Goal: Feedback & Contribution: Submit feedback/report problem

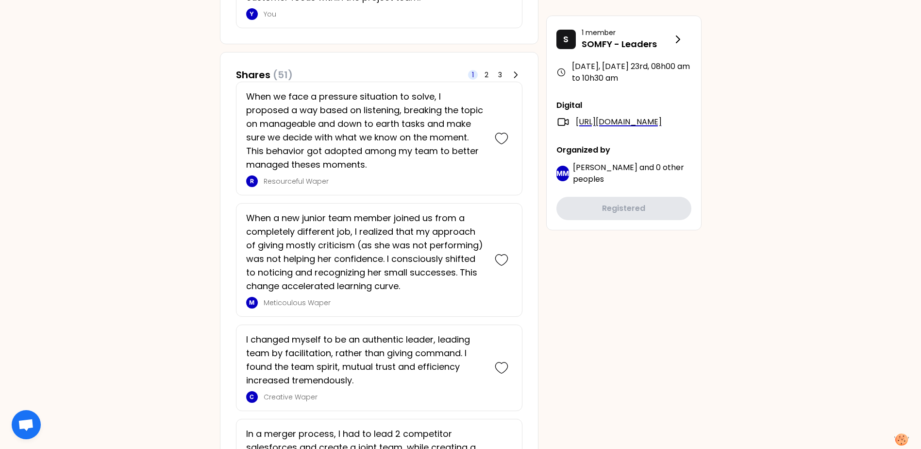
scroll to position [534, 0]
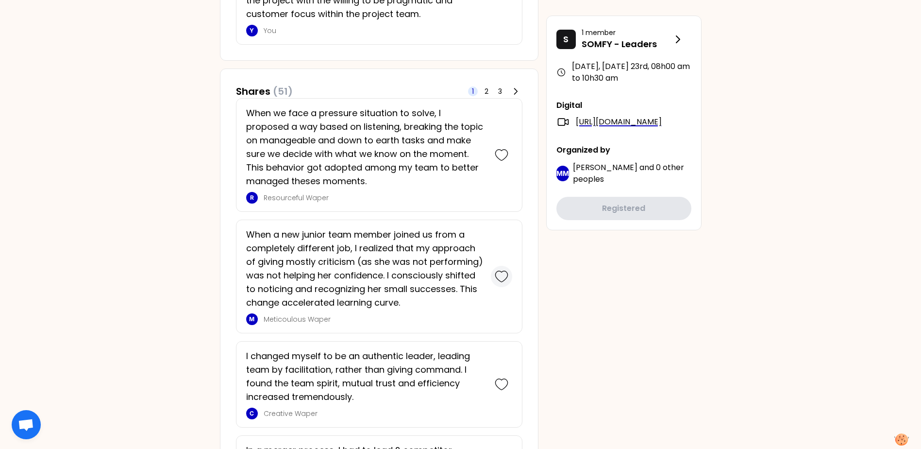
click at [501, 274] on icon at bounding box center [502, 277] width 14 height 14
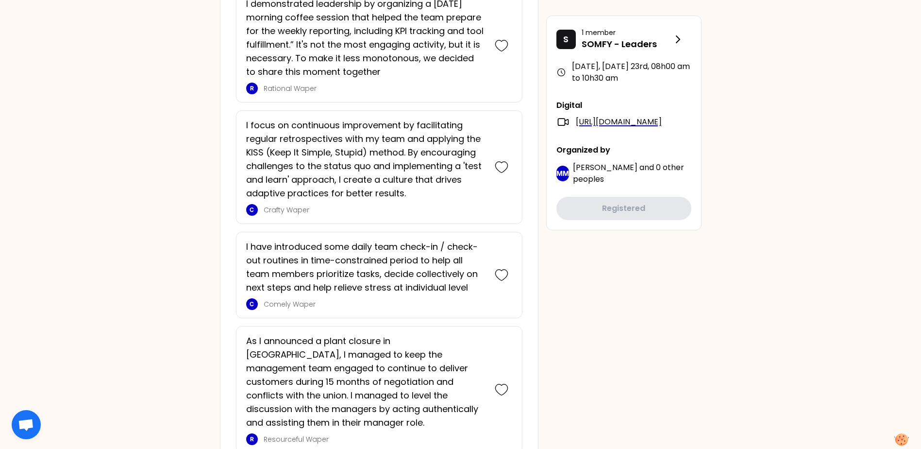
scroll to position [1554, 0]
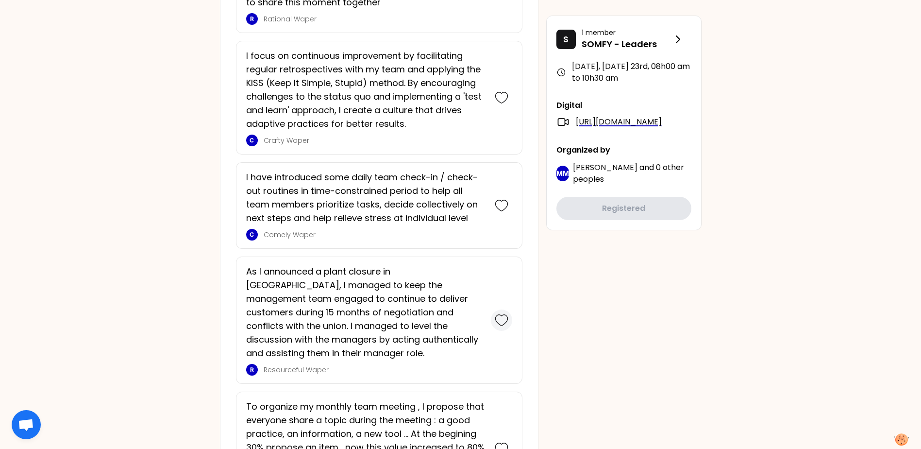
click at [500, 316] on icon at bounding box center [502, 320] width 14 height 14
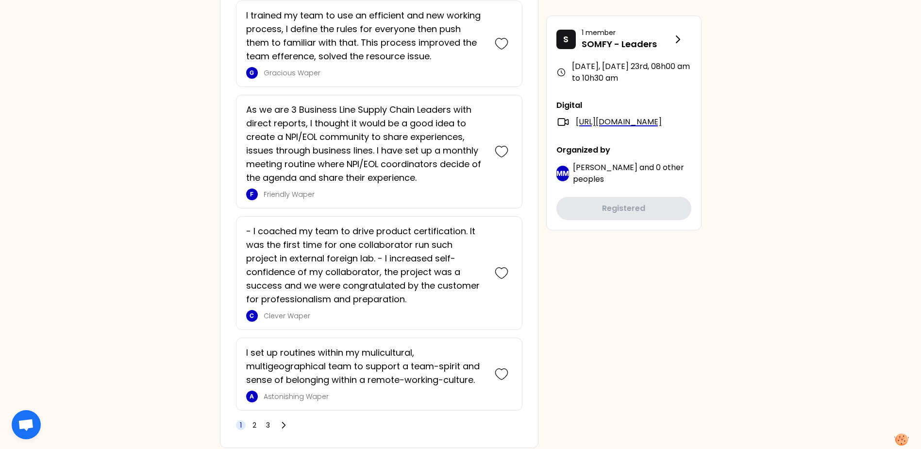
scroll to position [2730, 0]
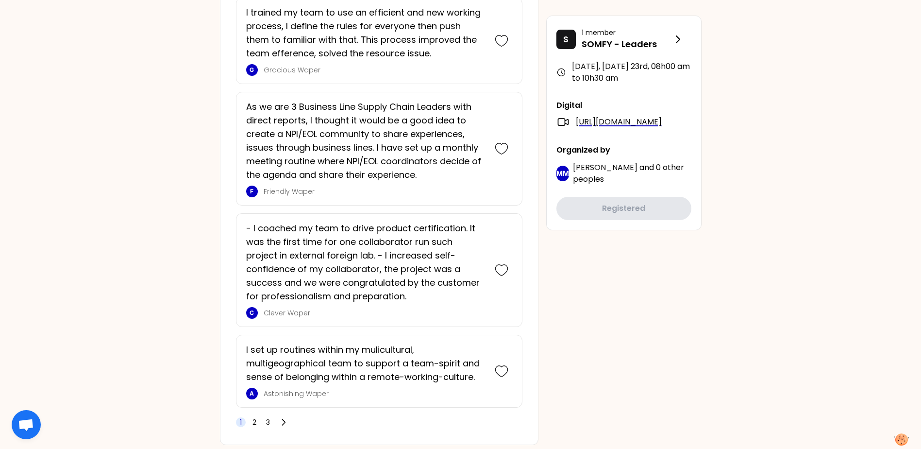
click at [262, 415] on div "1 2 3" at bounding box center [263, 422] width 54 height 14
click at [266, 417] on span "3" at bounding box center [268, 422] width 4 height 10
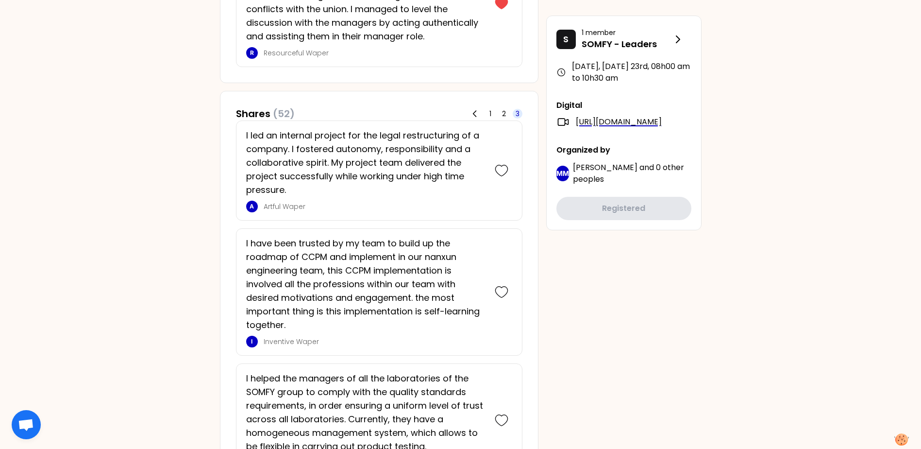
scroll to position [765, 0]
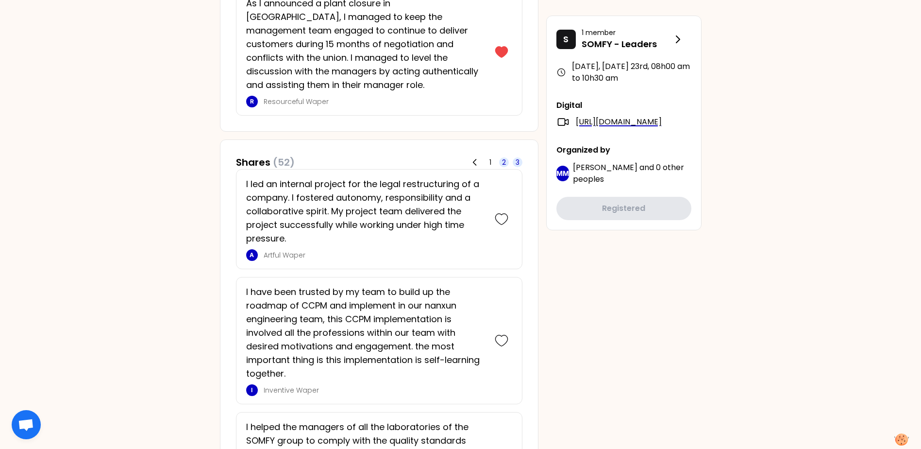
click at [502, 157] on span "2" at bounding box center [504, 162] width 4 height 10
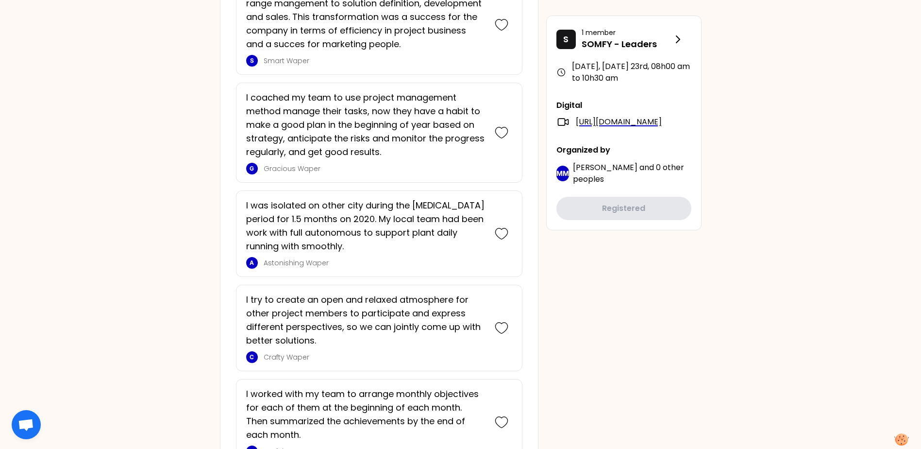
scroll to position [1008, 0]
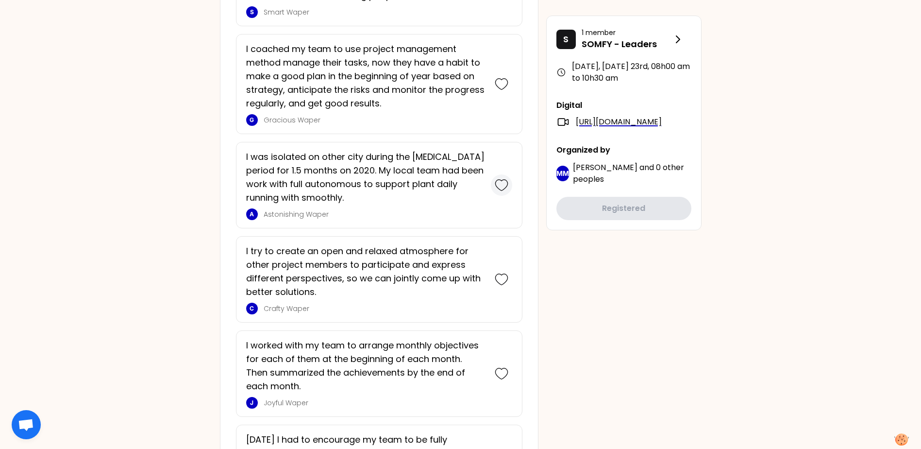
click at [500, 178] on icon at bounding box center [502, 185] width 14 height 14
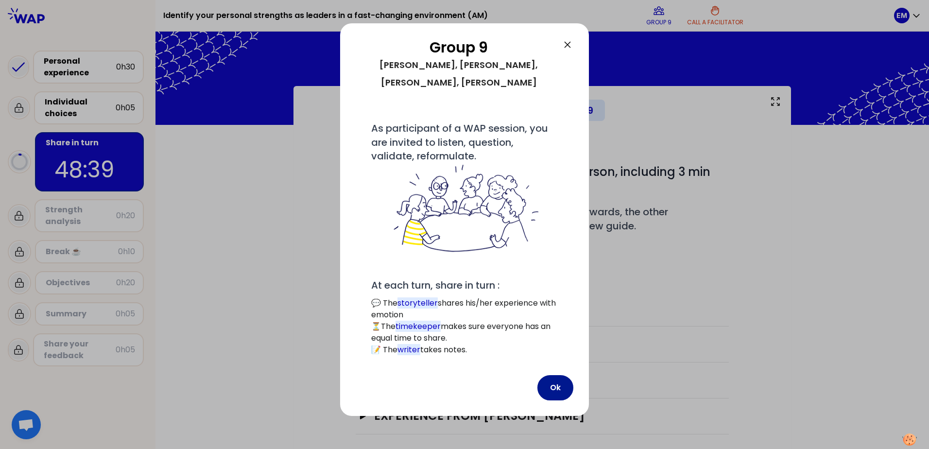
click at [552, 375] on button "Ok" at bounding box center [555, 387] width 36 height 25
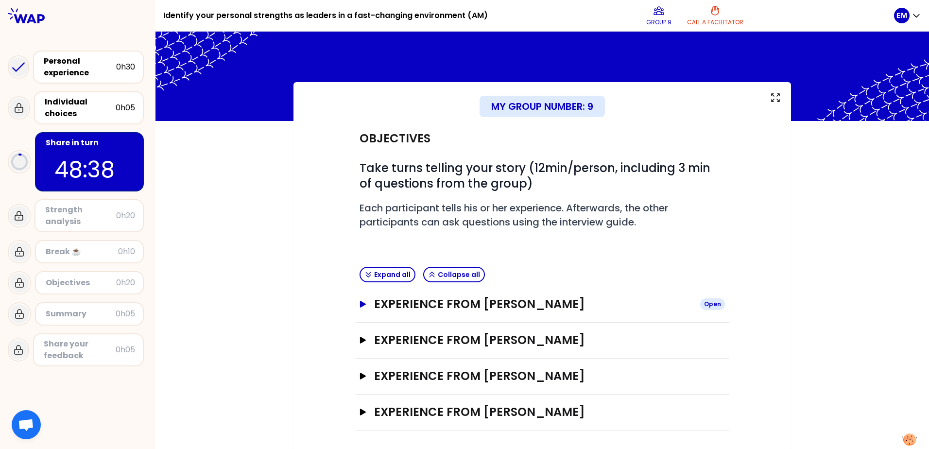
scroll to position [5, 0]
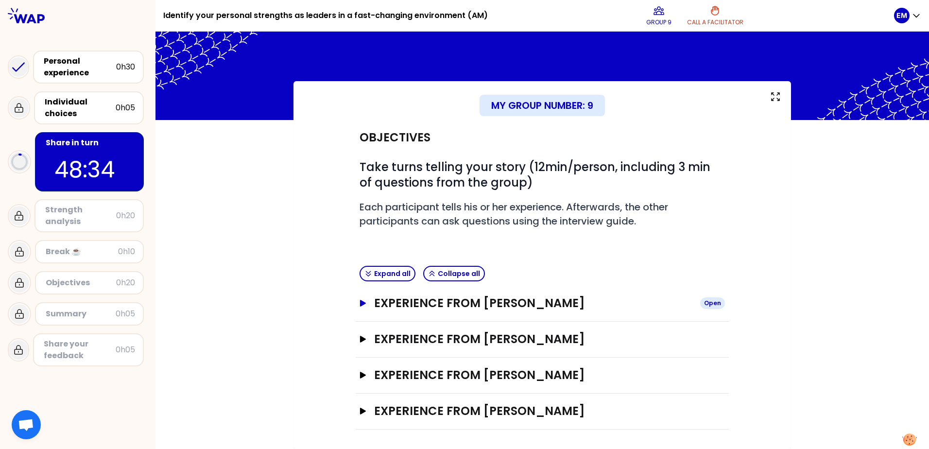
click at [360, 305] on icon "button" at bounding box center [363, 303] width 6 height 7
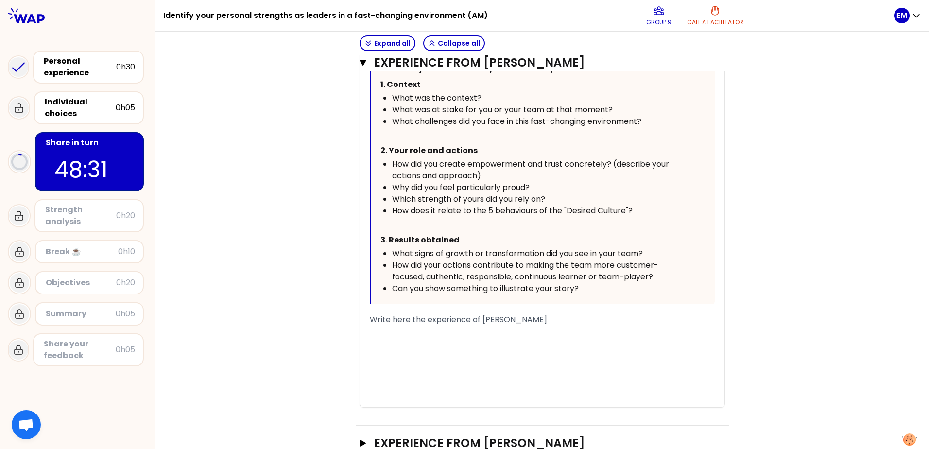
scroll to position [442, 0]
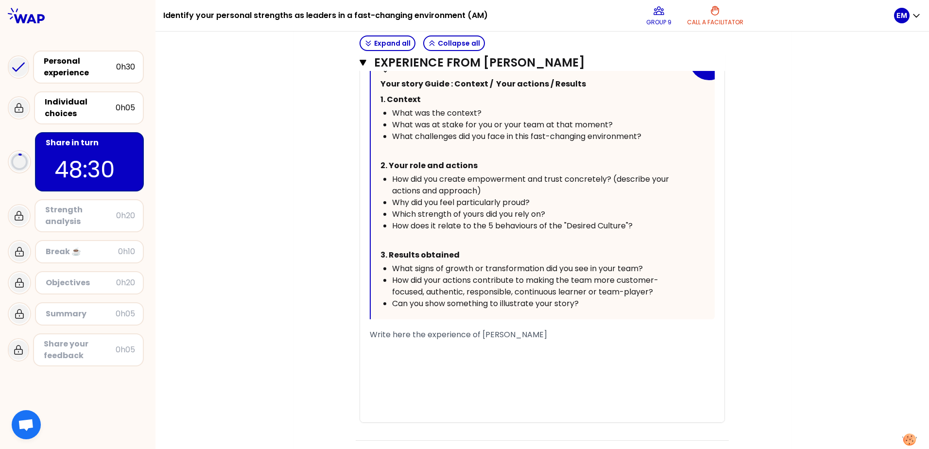
click at [415, 349] on div "﻿" at bounding box center [542, 346] width 345 height 12
click at [370, 346] on span "job: define digital demands" at bounding box center [421, 345] width 102 height 11
click at [483, 344] on div "1. job: define digital demands" at bounding box center [542, 346] width 345 height 12
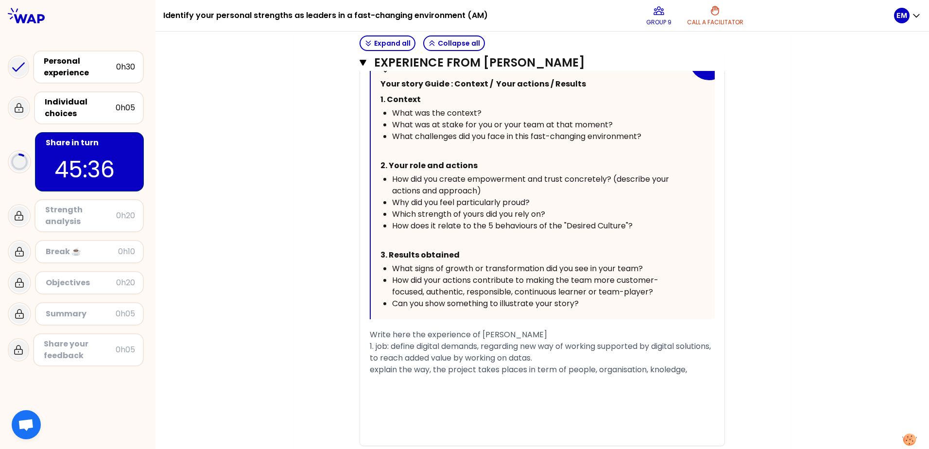
click at [661, 370] on span "explain the way, the project takes places in term of people, organisation, knol…" at bounding box center [528, 369] width 317 height 11
click at [692, 370] on span "explain the way, the project takes places in term of people, organisation, know…" at bounding box center [531, 369] width 323 height 11
click at [370, 369] on span "explain the way, the project takes places in term of people, organisation, know…" at bounding box center [532, 375] width 325 height 23
click at [440, 370] on span "He explain the way, the project takes places in term of people, organisation, k…" at bounding box center [539, 375] width 338 height 23
click at [455, 383] on div "He explain the way the project takes places in term of people, organisation, kn…" at bounding box center [542, 375] width 345 height 23
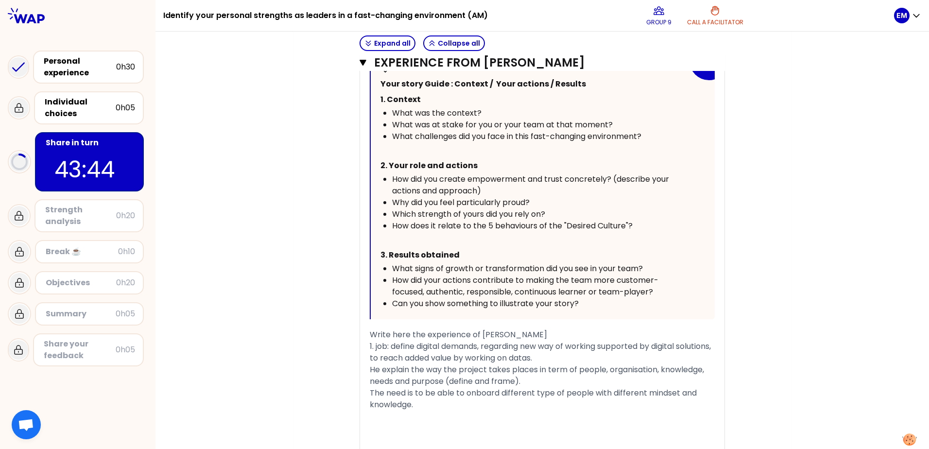
click at [365, 368] on div "« I usually define digital demands : stakes, objectives, frame... I onboard peo…" at bounding box center [542, 197] width 364 height 565
click at [370, 369] on span "He explain the way the project takes places in term of people, organisation, kn…" at bounding box center [538, 375] width 336 height 23
click at [418, 407] on div "The need is to be able to onboard different type of people with different minds…" at bounding box center [542, 398] width 345 height 23
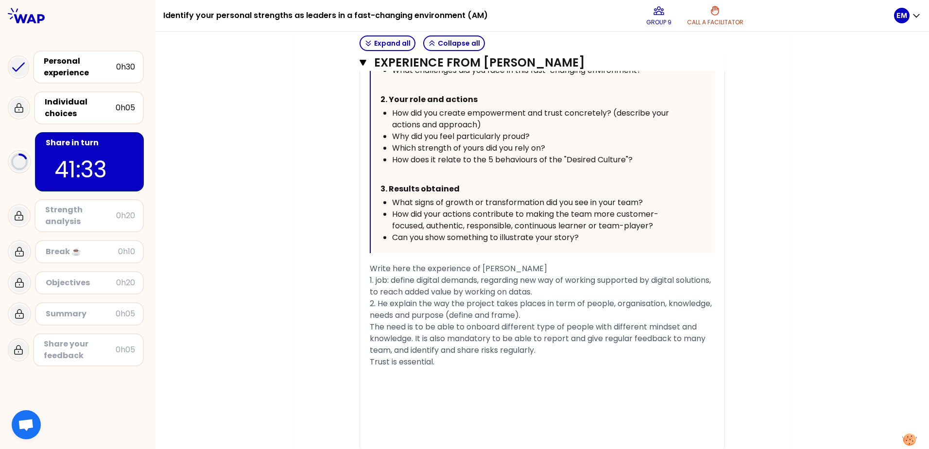
scroll to position [491, 0]
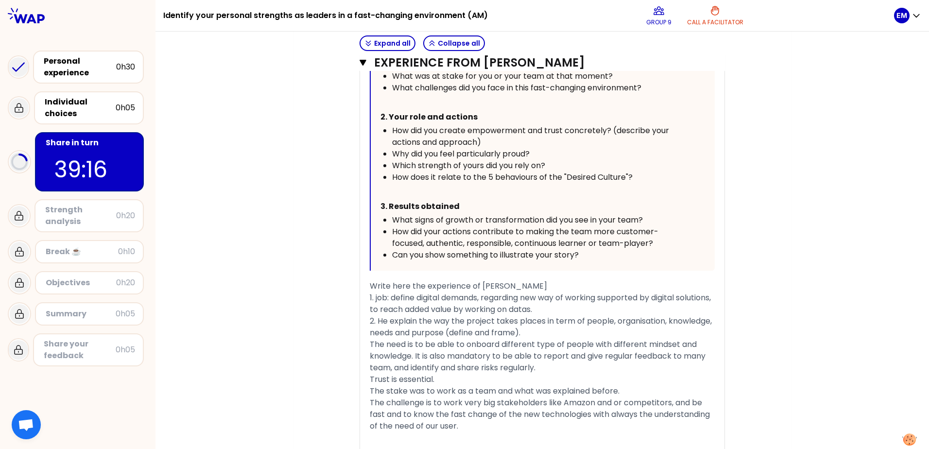
click at [461, 399] on span "The challenge is to work very big stakeholders like Amazon and or competitors, …" at bounding box center [541, 414] width 342 height 34
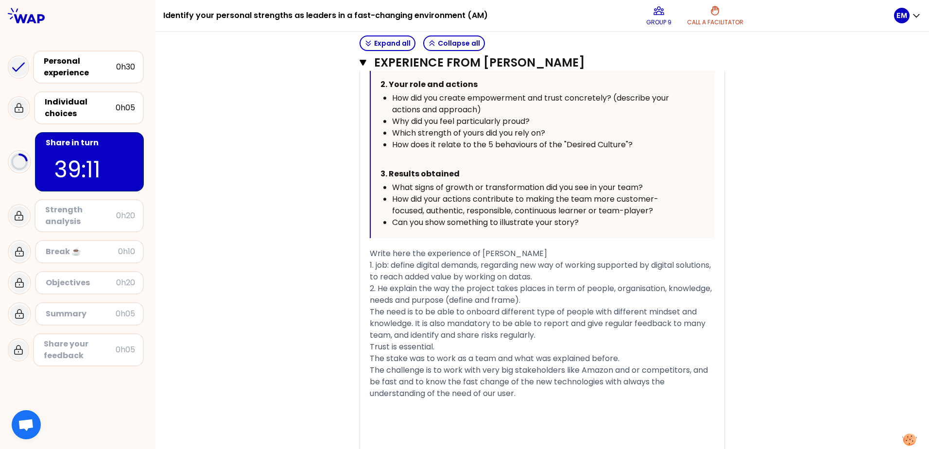
scroll to position [539, 0]
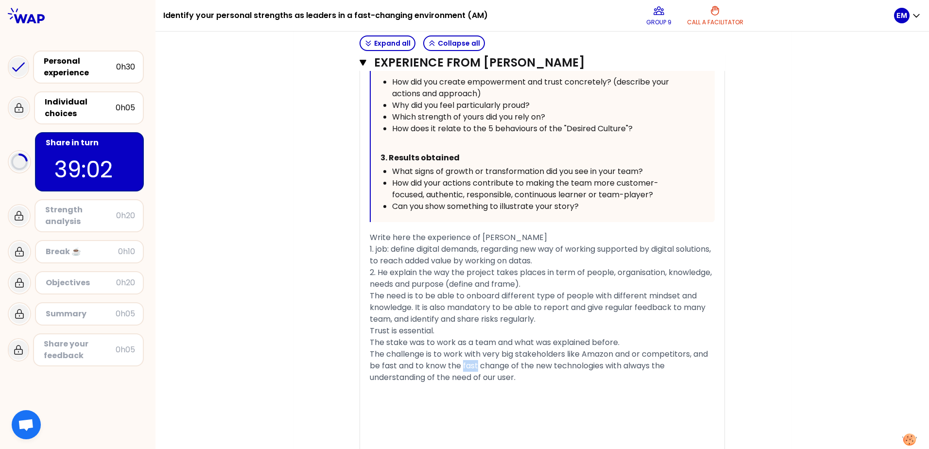
drag, startPoint x: 475, startPoint y: 365, endPoint x: 458, endPoint y: 365, distance: 16.5
click at [458, 365] on span "The challenge is to work with very big stakeholders like Amazon and or competit…" at bounding box center [540, 365] width 340 height 34
click at [500, 366] on span "The challenge is to work with very big stakeholders like Amazon and or competit…" at bounding box center [540, 365] width 340 height 34
click at [526, 379] on div "The challenge is to work with very big stakeholders like Amazon and or competit…" at bounding box center [542, 365] width 345 height 35
click at [385, 331] on span "Trust is essential." at bounding box center [402, 330] width 65 height 11
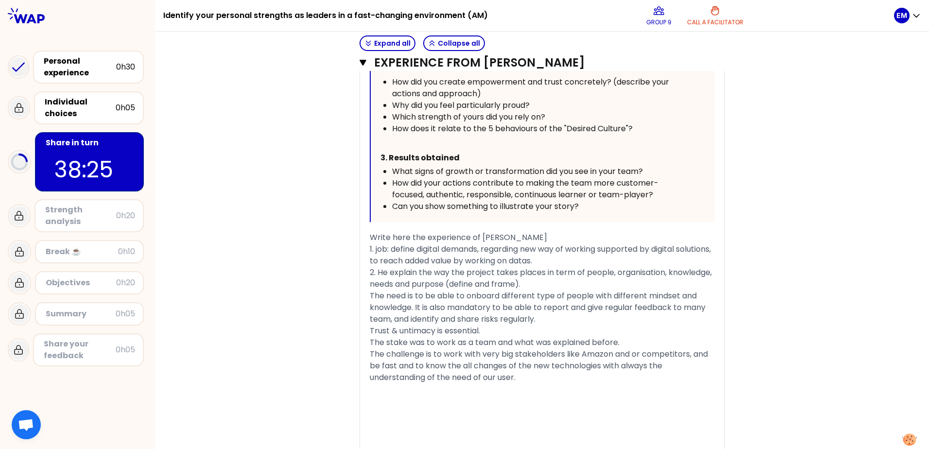
click at [476, 332] on span "Trust & untimacy is essential." at bounding box center [425, 330] width 110 height 11
click at [398, 330] on span "Trust & untimacy is essential to manage the team." at bounding box center [467, 330] width 194 height 11
click at [377, 388] on div "﻿" at bounding box center [542, 389] width 345 height 12
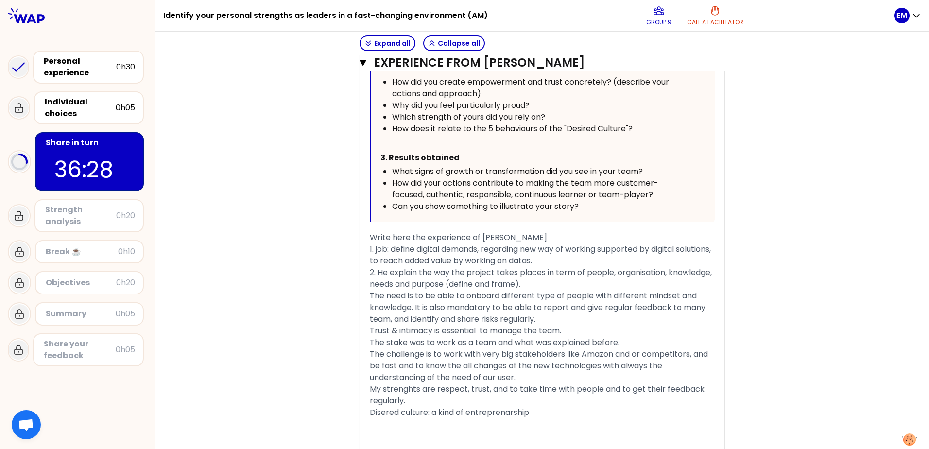
click at [507, 410] on span "Disered culture: a kind of entreprenarship" at bounding box center [449, 412] width 159 height 11
click at [560, 413] on div "Disered culture: a kind of entrepreneurship" at bounding box center [542, 413] width 345 height 12
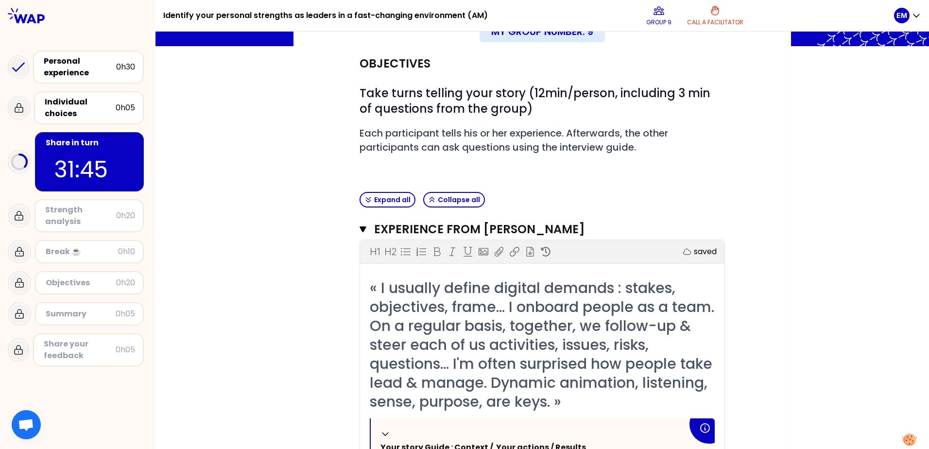
scroll to position [53, 0]
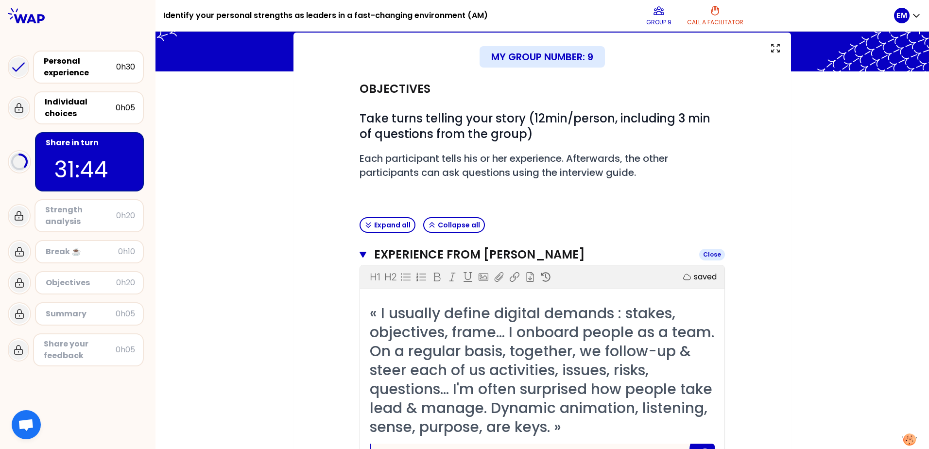
click at [359, 253] on icon "button" at bounding box center [362, 255] width 7 height 6
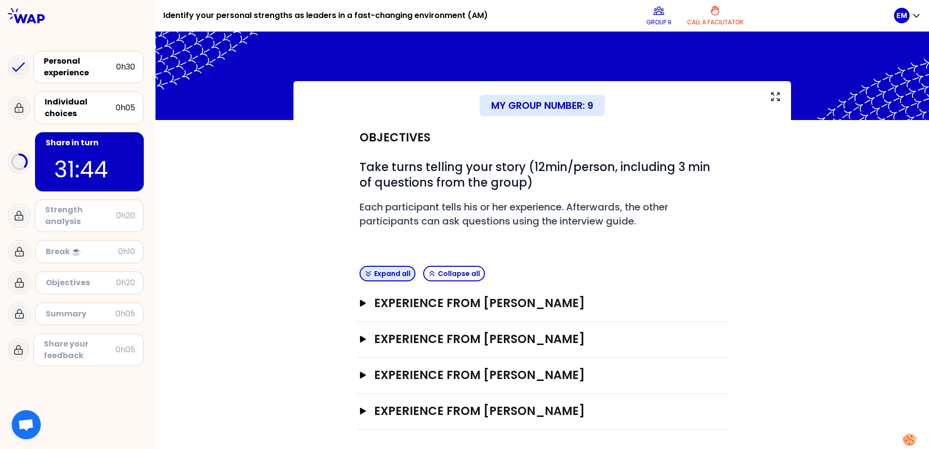
scroll to position [5, 0]
click at [362, 339] on icon "button" at bounding box center [363, 339] width 6 height 7
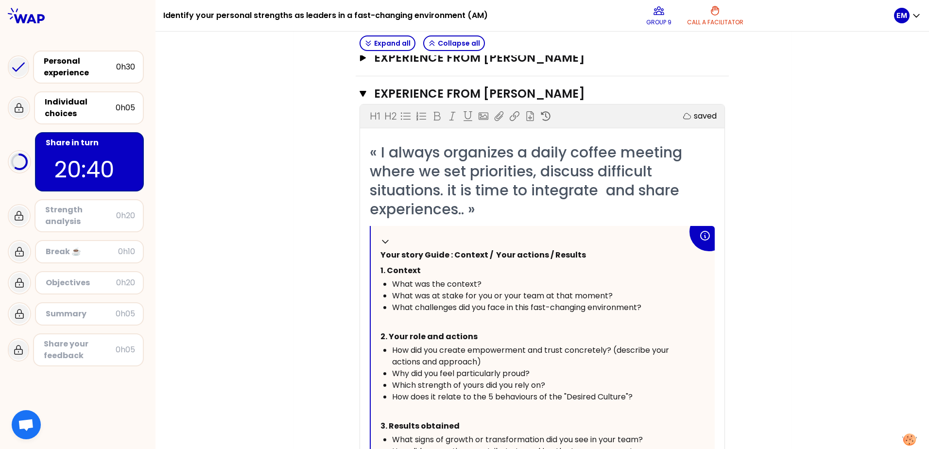
scroll to position [248, 0]
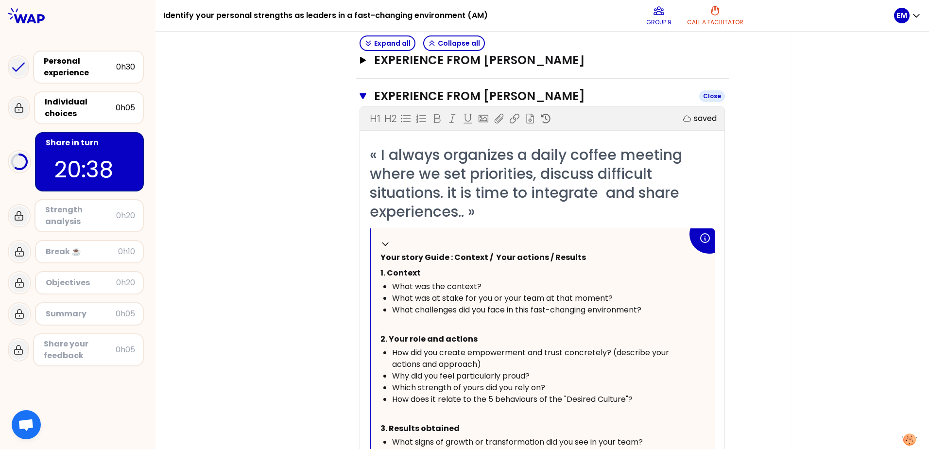
click at [361, 97] on icon "button" at bounding box center [362, 96] width 7 height 6
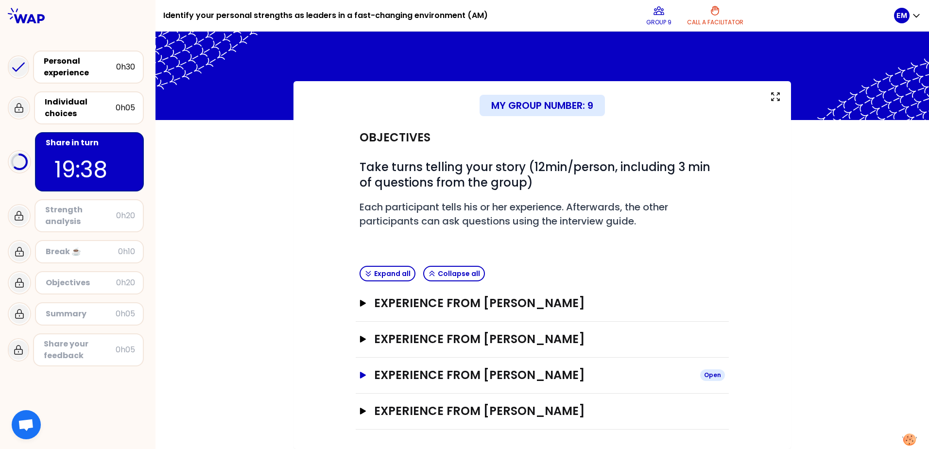
click at [359, 378] on icon "button" at bounding box center [363, 375] width 8 height 7
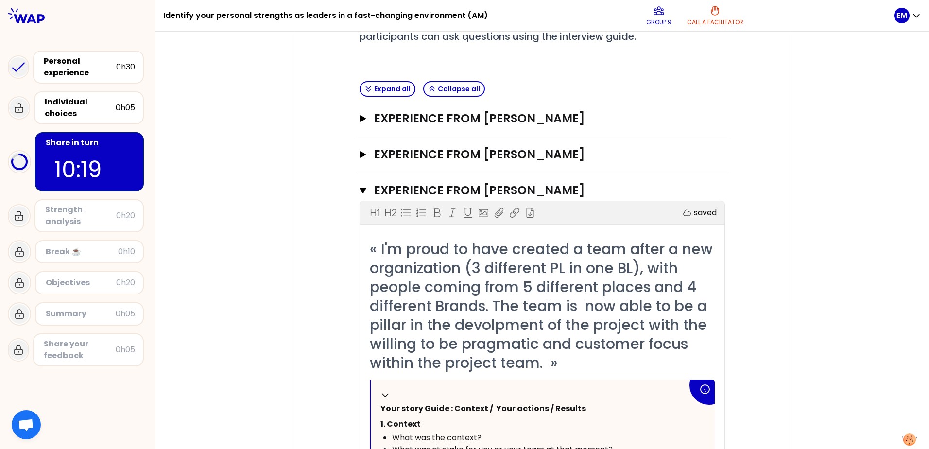
scroll to position [151, 0]
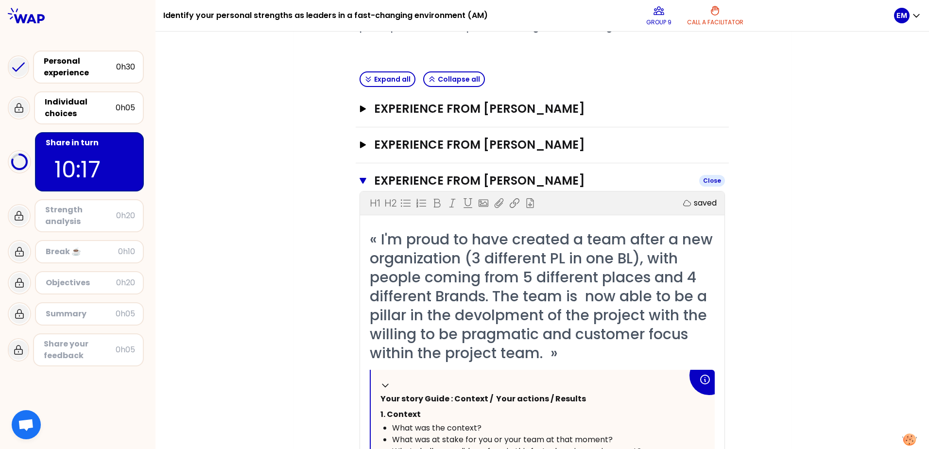
click at [359, 178] on icon "button" at bounding box center [362, 181] width 7 height 6
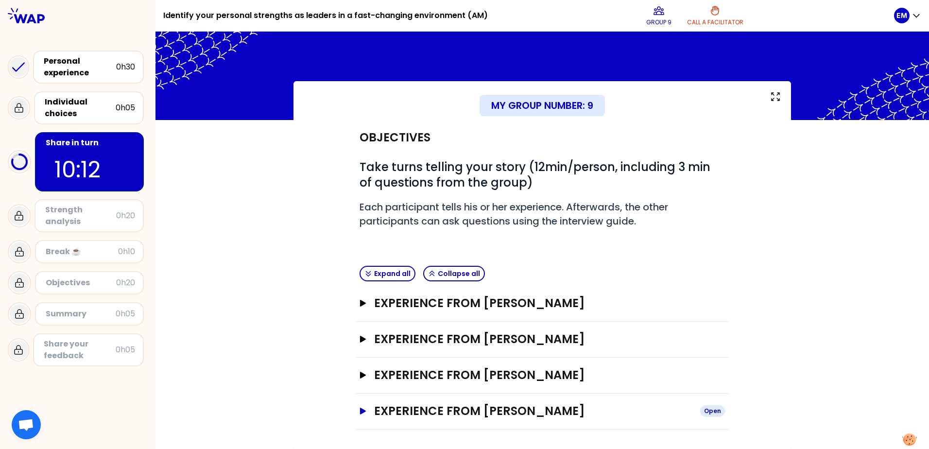
click at [360, 412] on icon "button" at bounding box center [363, 410] width 6 height 7
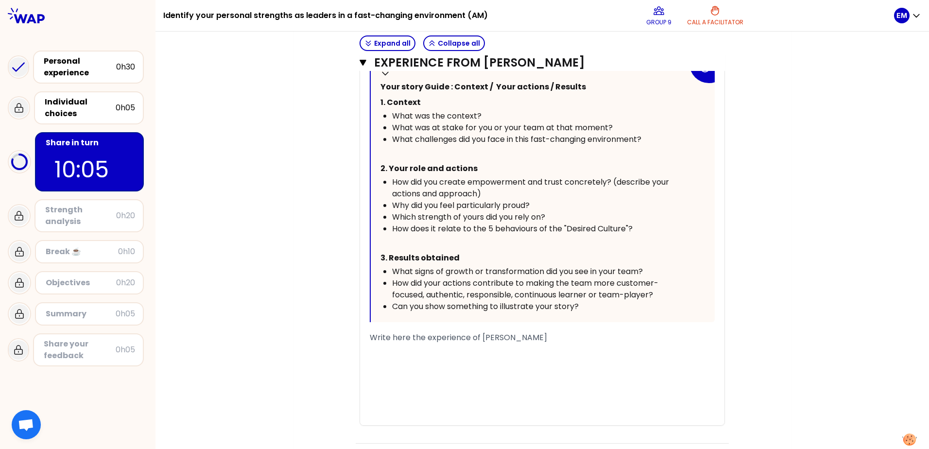
scroll to position [504, 0]
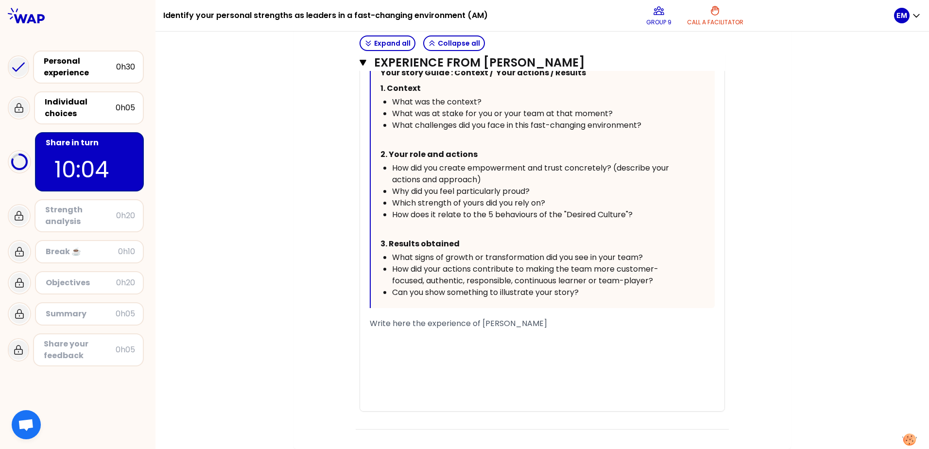
click at [453, 340] on div "﻿" at bounding box center [542, 335] width 345 height 12
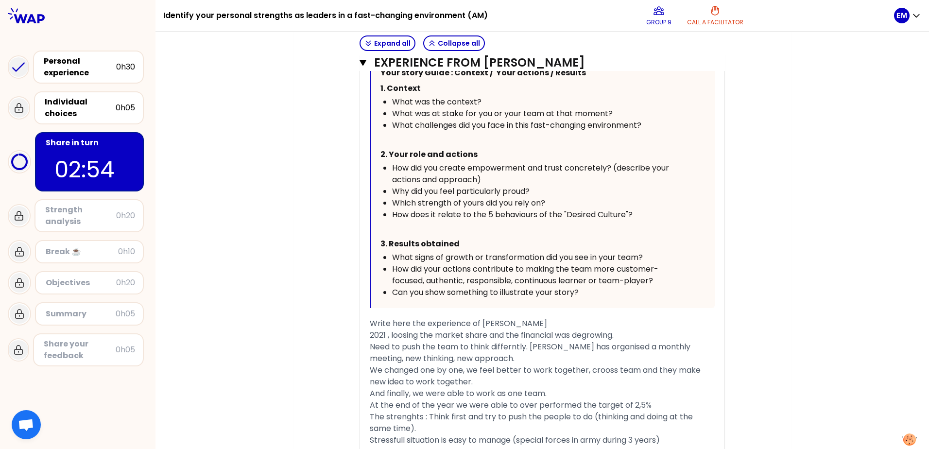
click at [425, 414] on span "The strenghts : Think first and try to push the people to do (thinking and doin…" at bounding box center [532, 422] width 325 height 23
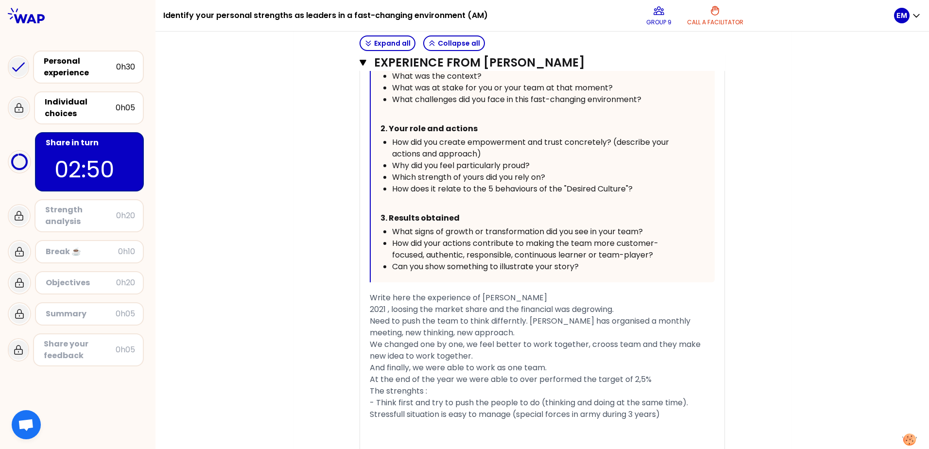
scroll to position [553, 0]
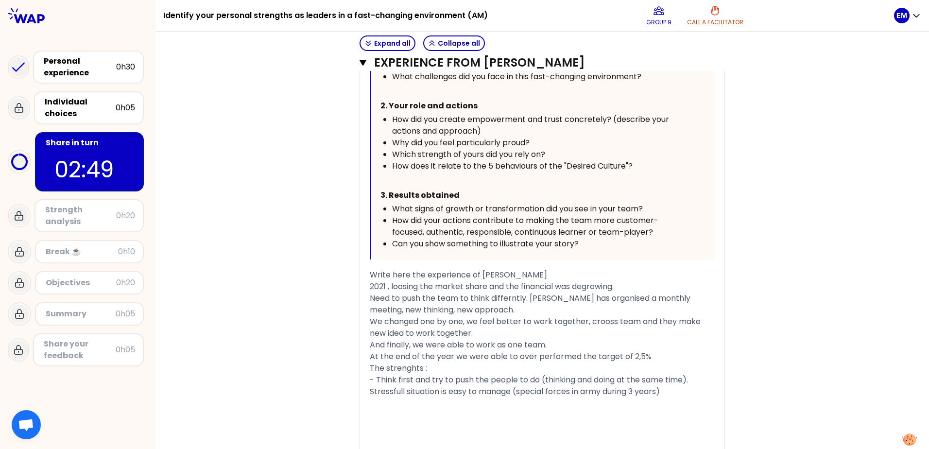
click at [370, 391] on span "Stressfull situation is easy to manage (special forces in army during 3 years)" at bounding box center [515, 391] width 290 height 11
click at [674, 390] on div "- Stressfull situation is easy to manage (special forces in army during 3 years)" at bounding box center [542, 392] width 345 height 12
click at [375, 404] on span "- lead a team to one project" at bounding box center [424, 402] width 109 height 11
click at [489, 405] on div "- Lead a team to one project" at bounding box center [542, 403] width 345 height 12
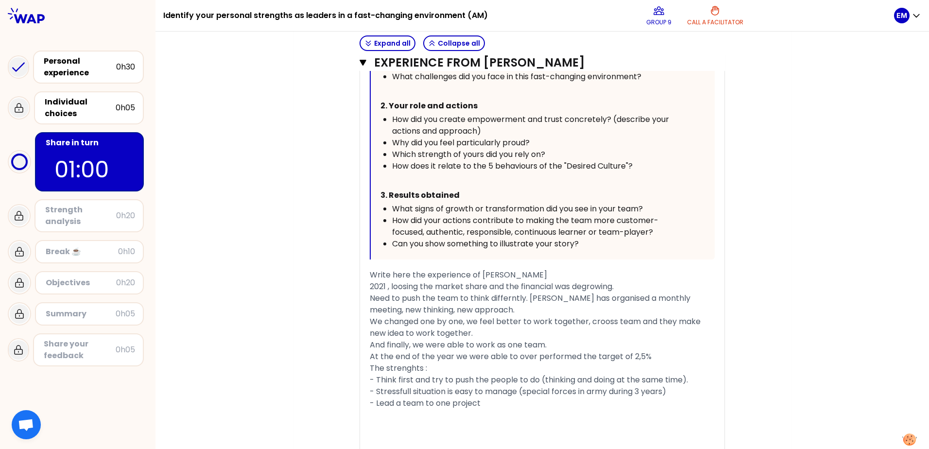
click at [362, 285] on div "« I have group study meetings with my direct reports every month, where we read…" at bounding box center [542, 195] width 364 height 567
click at [365, 287] on div "« I have group study meetings with my direct reports every month, where we read…" at bounding box center [542, 195] width 364 height 567
click at [370, 287] on span "2021 , loosing the market share and the financial was degrowing." at bounding box center [492, 286] width 244 height 11
click at [396, 284] on span "In [DATE] , loosing the market share and the financial was degrowing." at bounding box center [501, 286] width 263 height 11
click at [509, 298] on span "Need to push the team to think differntly. [PERSON_NAME] has organised a monthl…" at bounding box center [531, 303] width 322 height 23
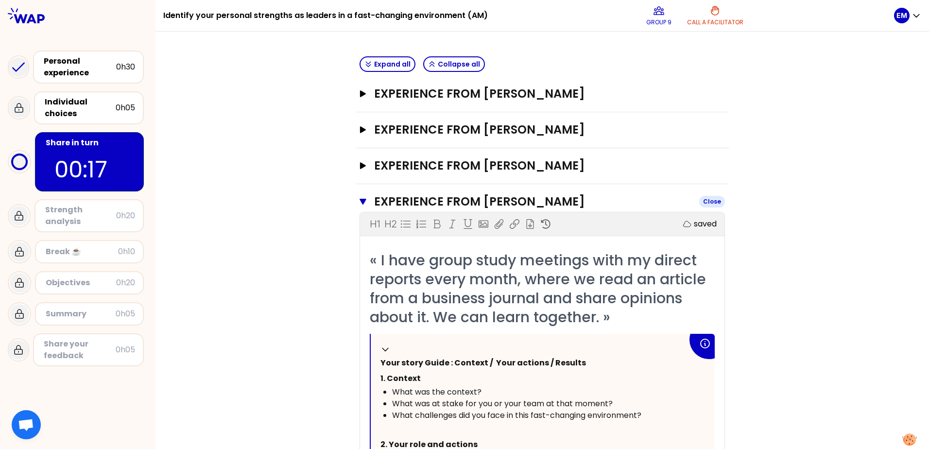
scroll to position [213, 0]
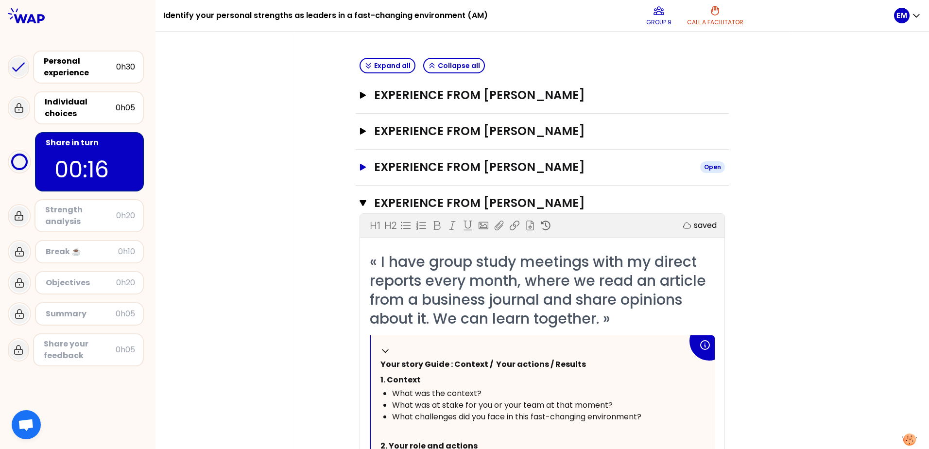
click at [360, 169] on icon "button" at bounding box center [363, 167] width 6 height 7
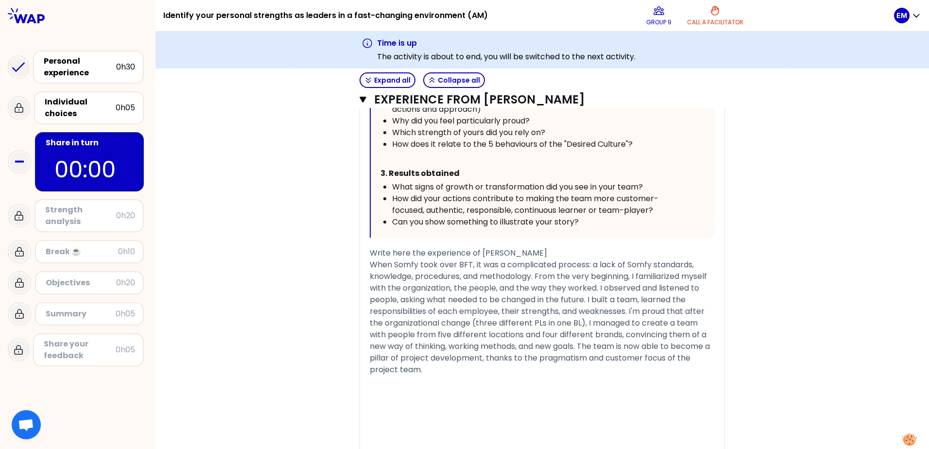
scroll to position [650, 0]
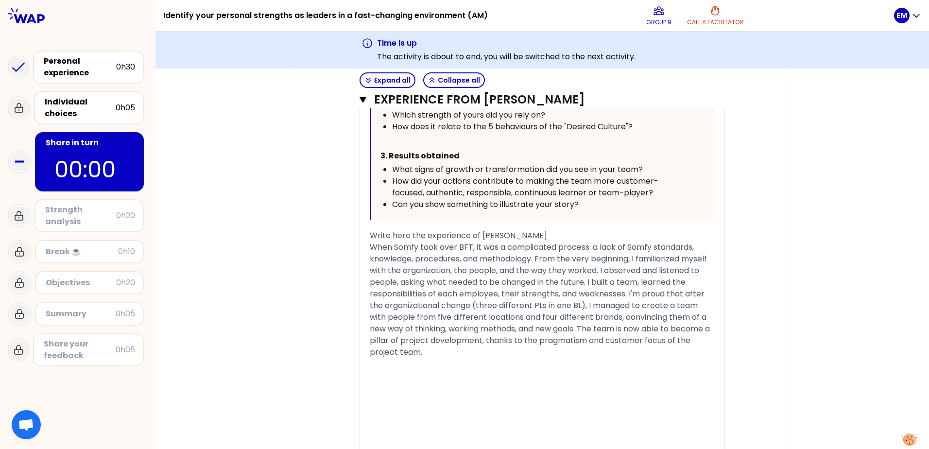
click at [469, 246] on span "When Somfy took over BFT, it was a complicated process: a lack of Somfy standar…" at bounding box center [541, 299] width 342 height 116
click at [467, 248] on span "When Somfy took over BFT, it was a complicated process: a lack of Somfy standar…" at bounding box center [541, 299] width 342 height 116
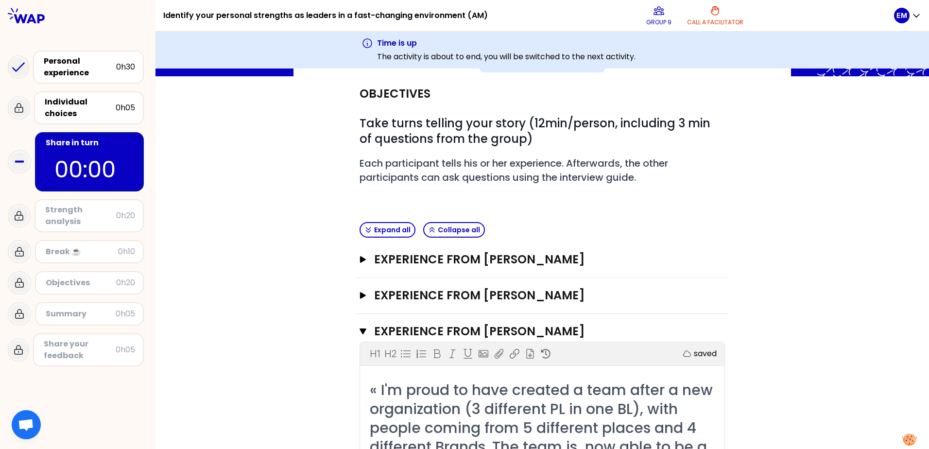
scroll to position [18, 0]
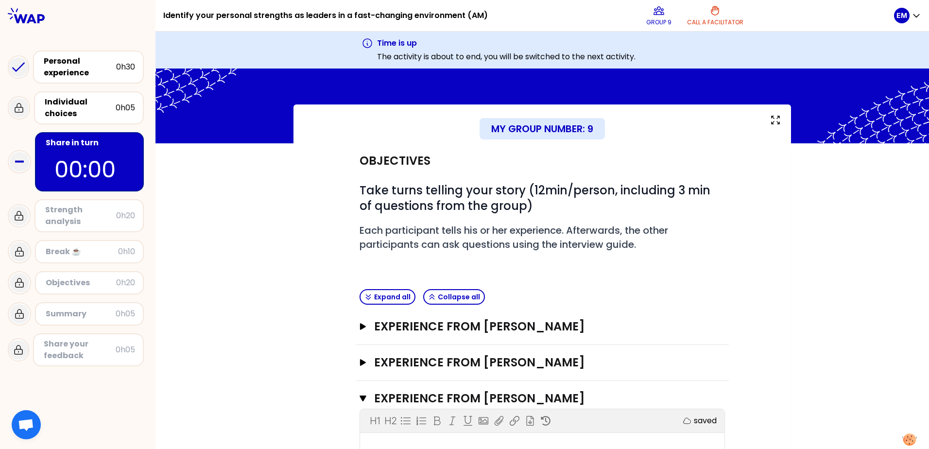
click at [359, 398] on icon "button" at bounding box center [362, 398] width 7 height 6
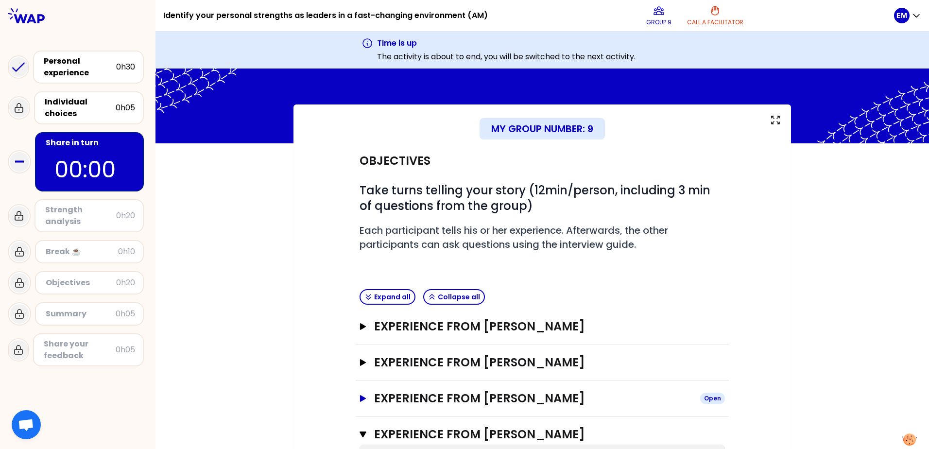
click at [360, 398] on icon "button" at bounding box center [363, 398] width 6 height 7
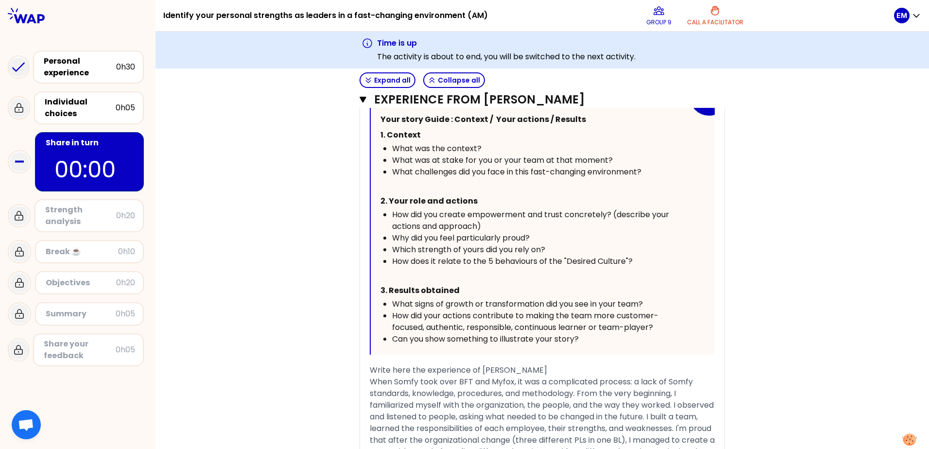
scroll to position [698, 0]
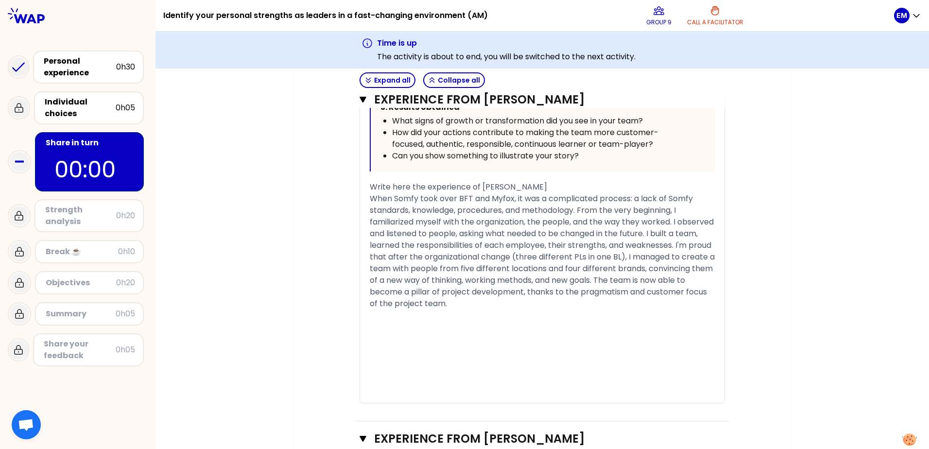
click at [518, 307] on div "When Somfy took over BFT and Myfox, it was a complicated process: a lack of Som…" at bounding box center [542, 251] width 345 height 117
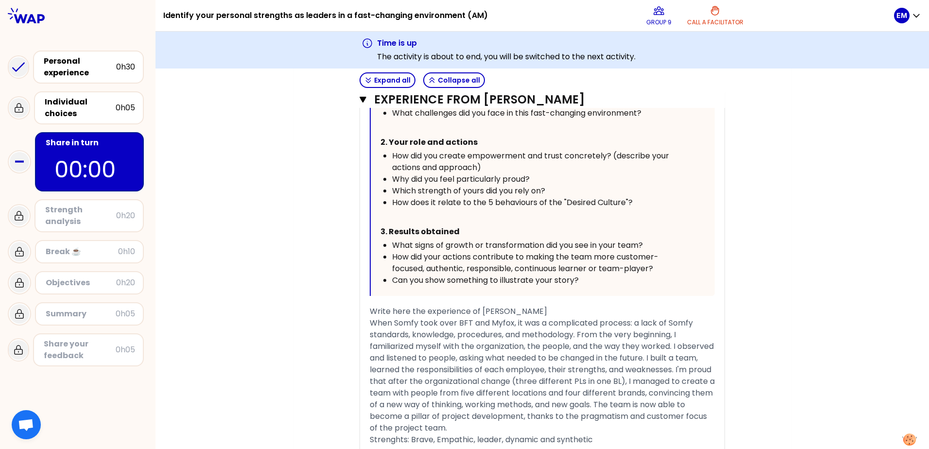
scroll to position [553, 0]
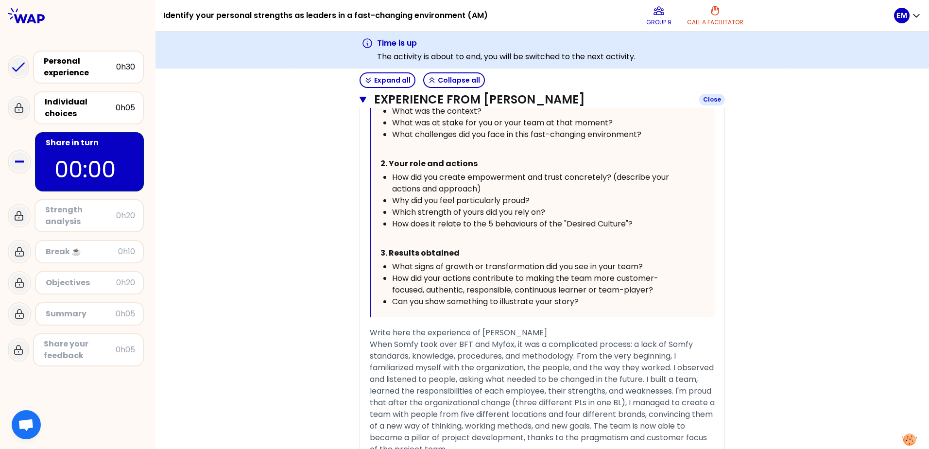
click at [359, 99] on icon "button" at bounding box center [362, 100] width 7 height 6
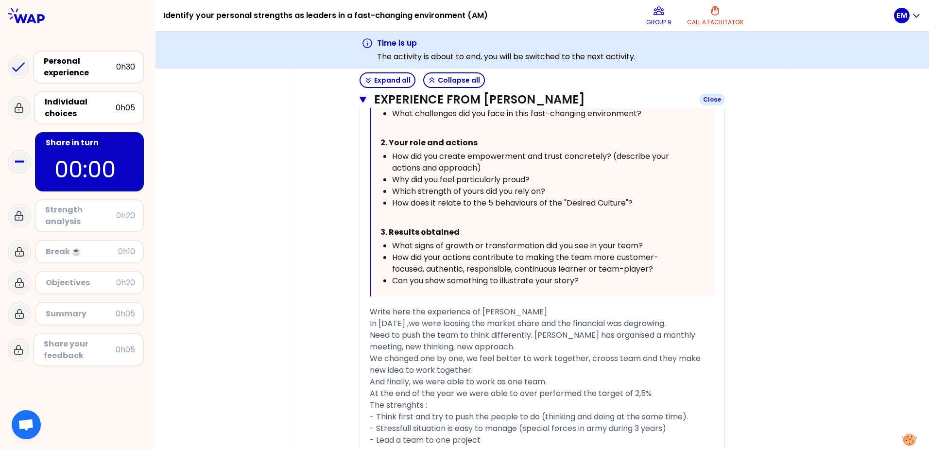
click at [362, 99] on icon "button" at bounding box center [362, 100] width 7 height 8
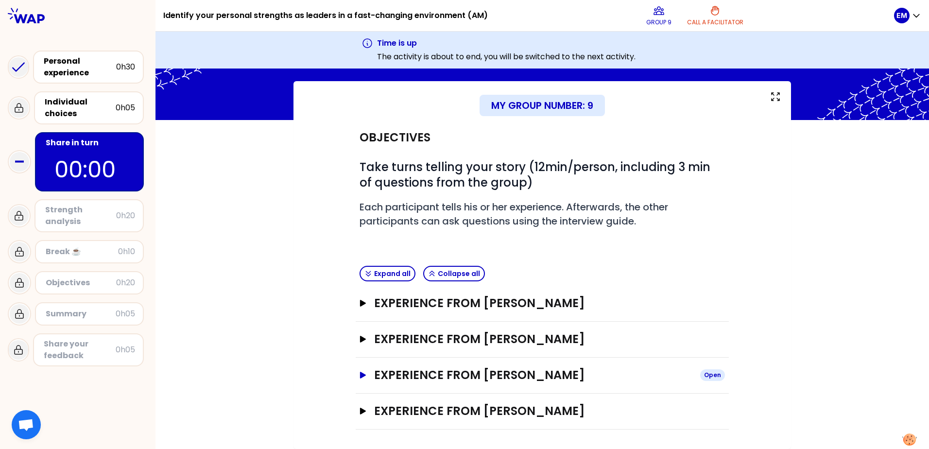
click at [361, 373] on icon "button" at bounding box center [363, 375] width 8 height 7
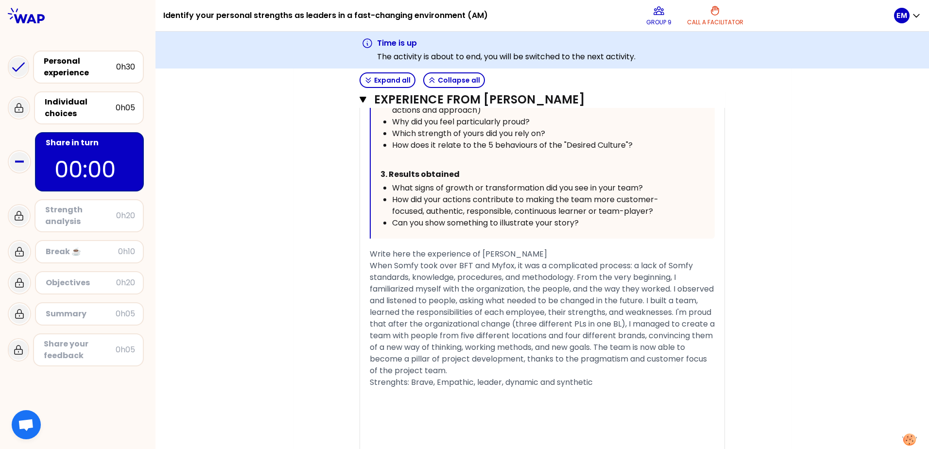
scroll to position [738, 0]
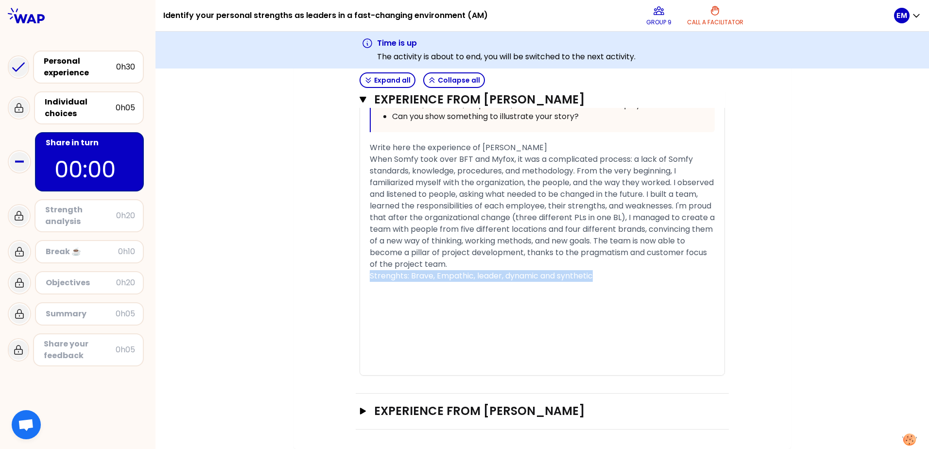
drag, startPoint x: 594, startPoint y: 277, endPoint x: 345, endPoint y: 277, distance: 249.2
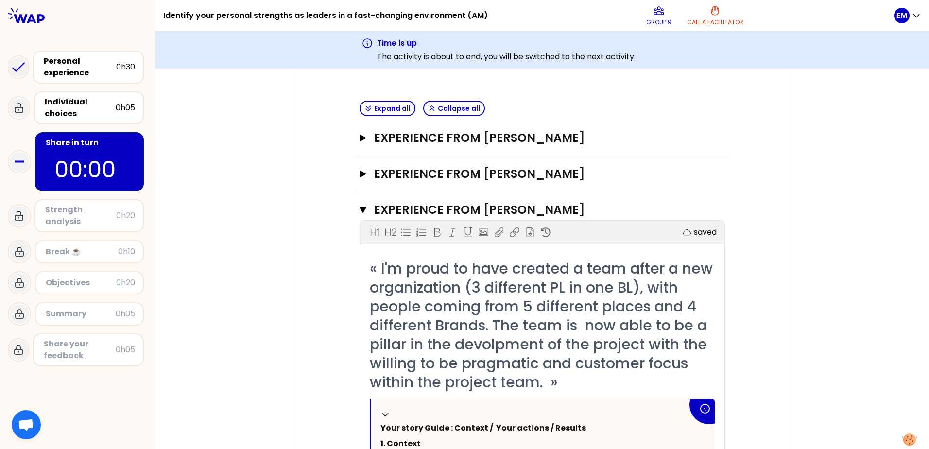
scroll to position [155, 0]
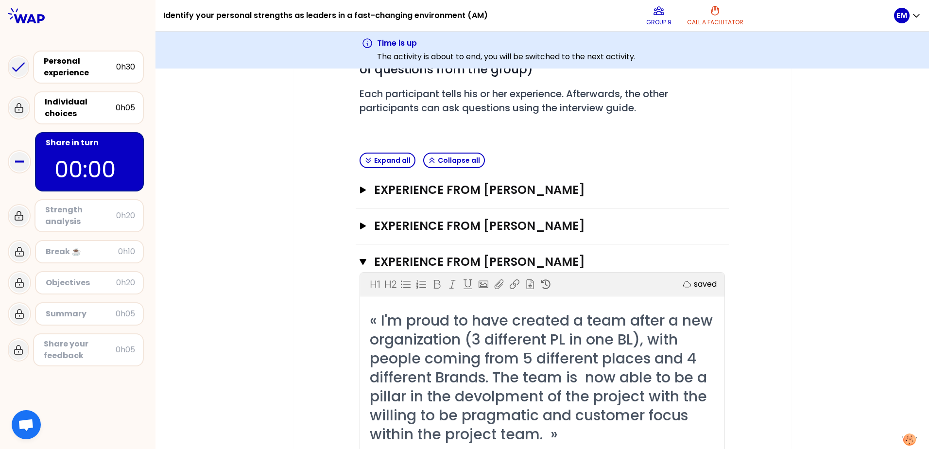
click at [359, 262] on icon "button" at bounding box center [362, 262] width 7 height 8
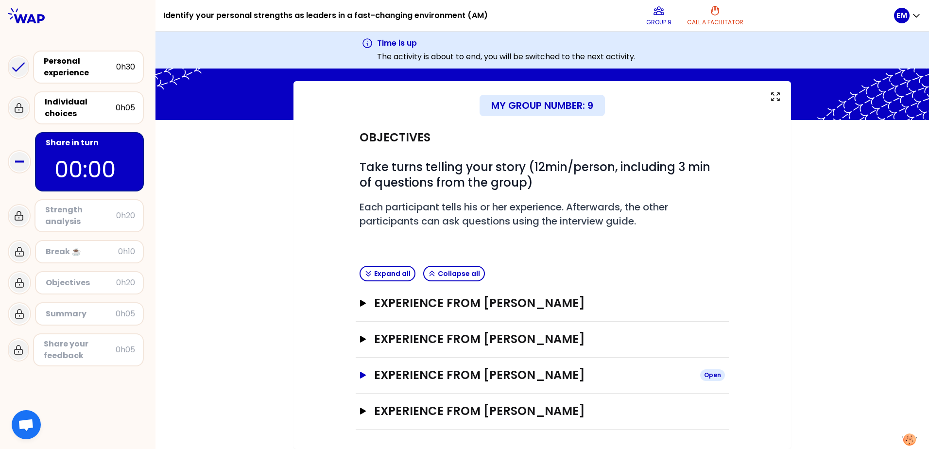
scroll to position [42, 0]
click at [61, 222] on div "Strength analysis" at bounding box center [80, 215] width 71 height 23
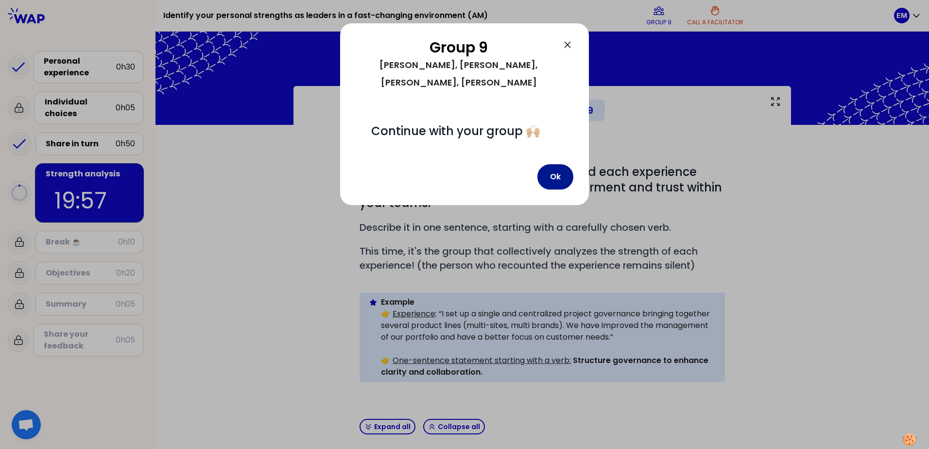
click at [546, 167] on button "Ok" at bounding box center [555, 176] width 36 height 25
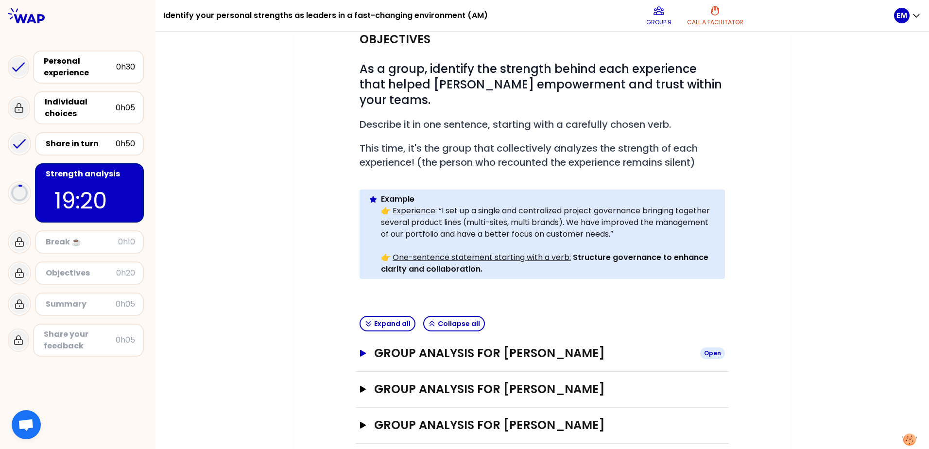
scroll to position [137, 0]
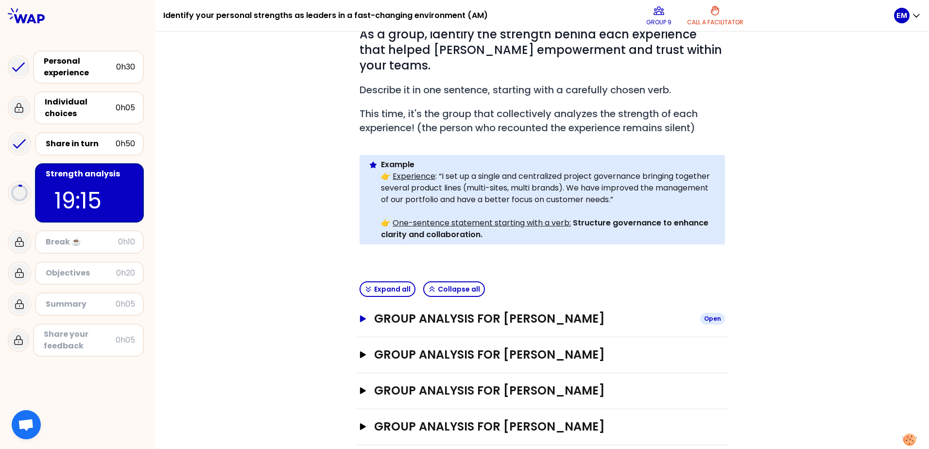
click at [360, 315] on icon "button" at bounding box center [363, 318] width 6 height 7
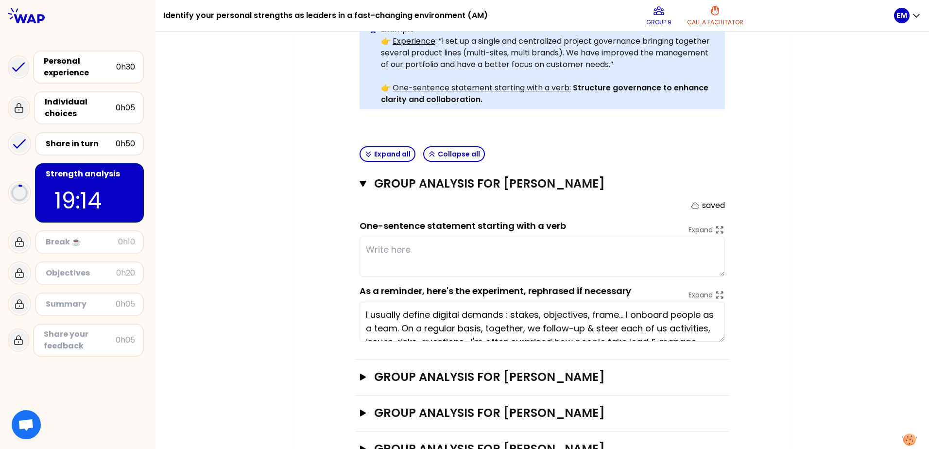
scroll to position [283, 0]
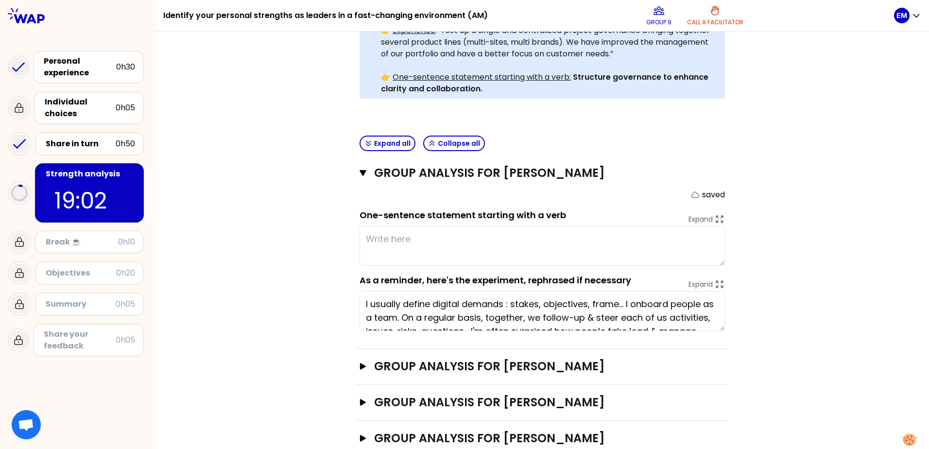
click at [398, 226] on textarea at bounding box center [541, 246] width 365 height 40
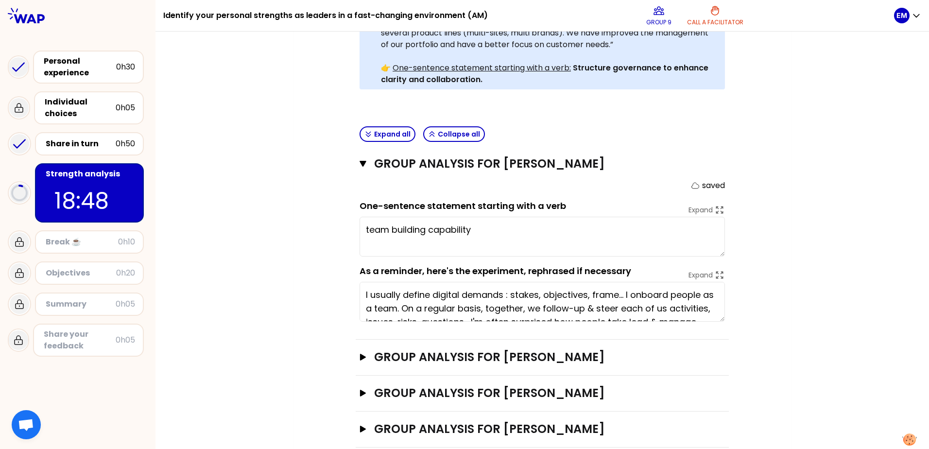
scroll to position [295, 0]
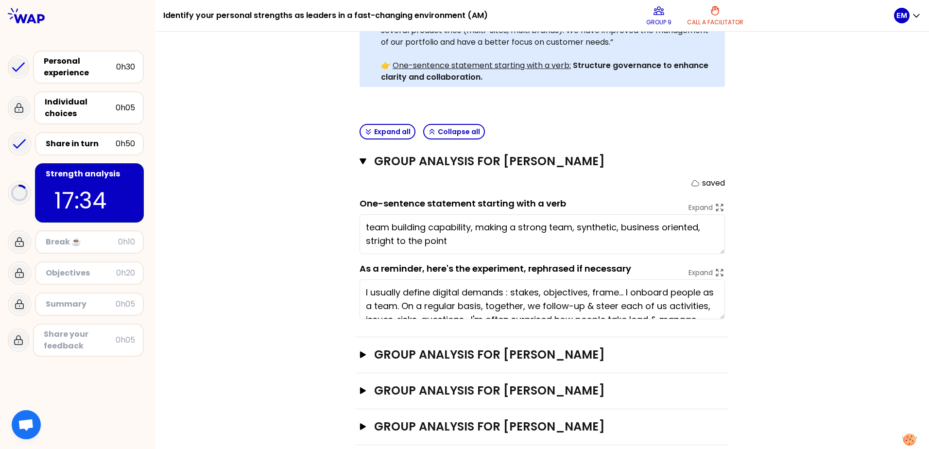
click at [373, 226] on textarea "team building capability, making a strong team, synthetic, business oriented, s…" at bounding box center [541, 234] width 365 height 40
click at [456, 228] on textarea "team building capability, making a strong team, synthetic, business oriented, s…" at bounding box center [541, 234] width 365 height 40
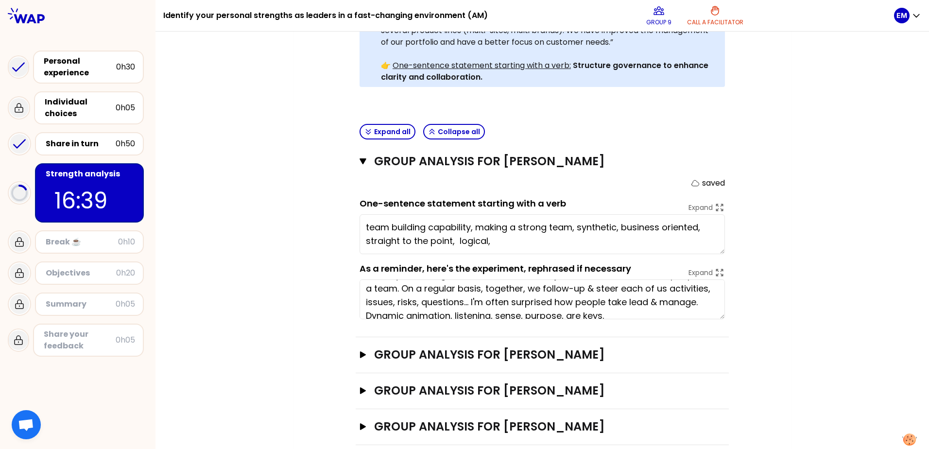
scroll to position [27, 0]
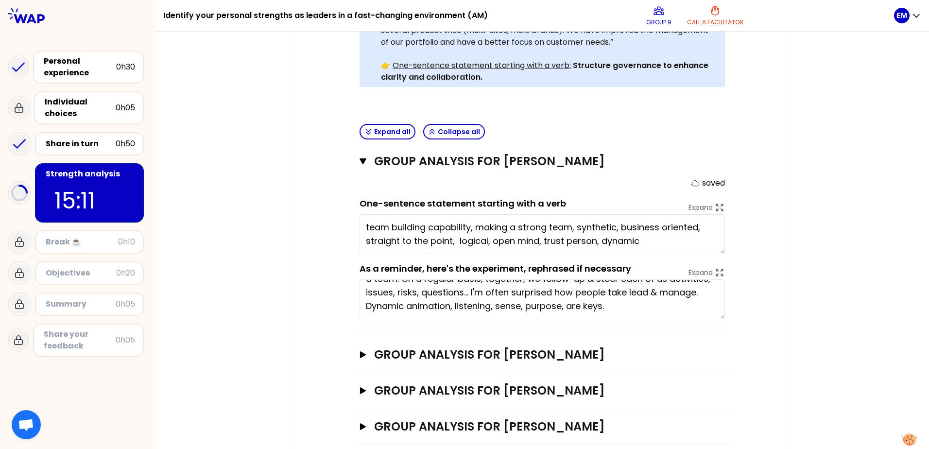
type textarea "team building capability, making a strong team, synthetic, business oriented, s…"
click at [277, 228] on div "My group number: 9 Objectives # As a group, identify the strength behind each e…" at bounding box center [541, 127] width 773 height 673
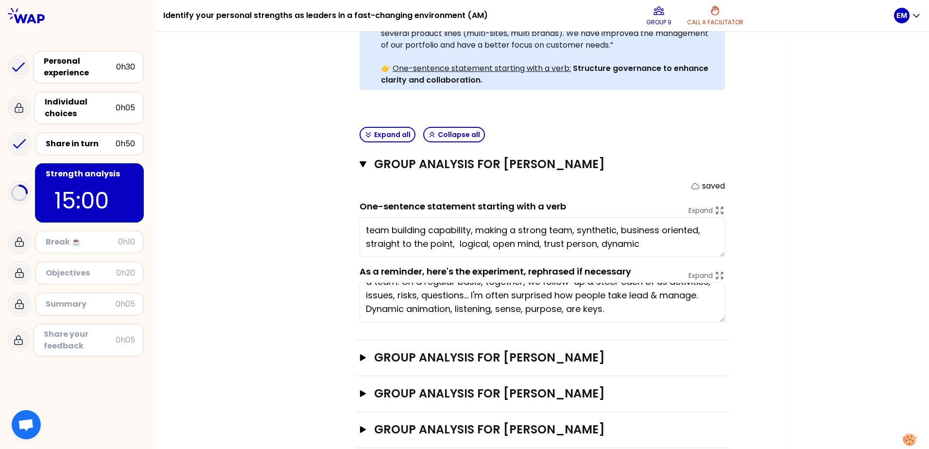
scroll to position [295, 0]
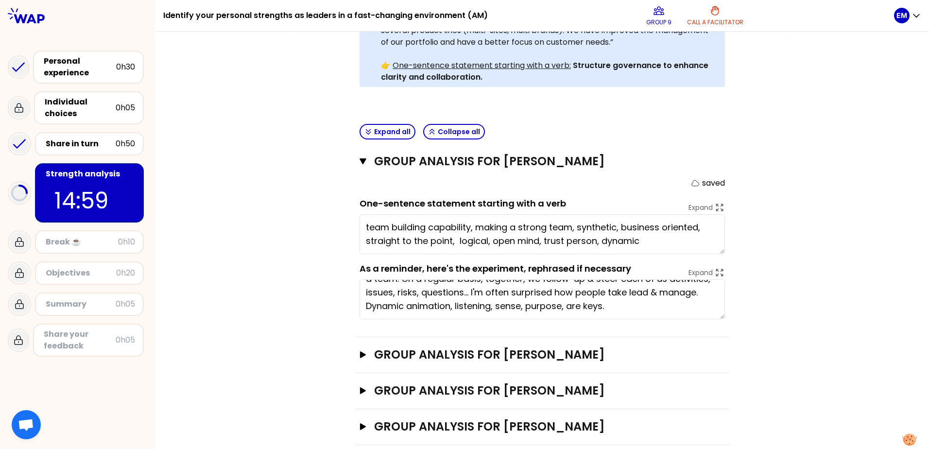
click at [313, 305] on div "Objectives # As a group, identify the strength behind each experience that help…" at bounding box center [542, 137] width 458 height 615
click at [360, 351] on icon "button" at bounding box center [363, 354] width 6 height 7
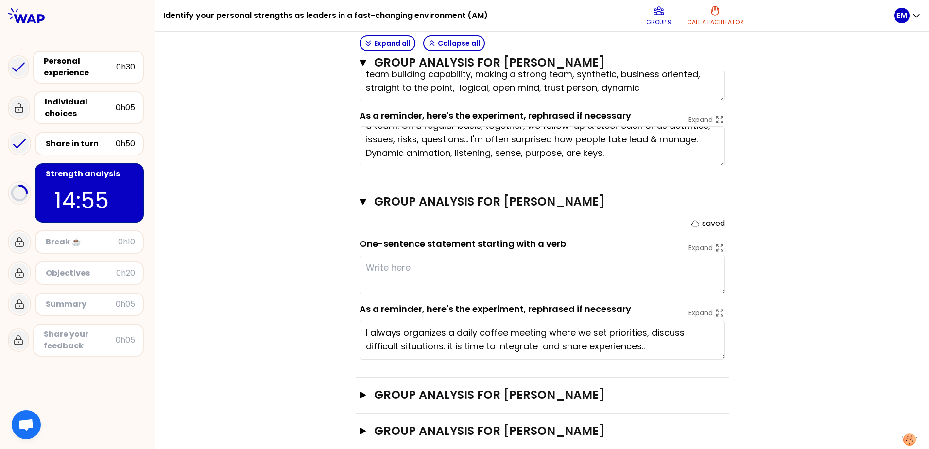
scroll to position [452, 0]
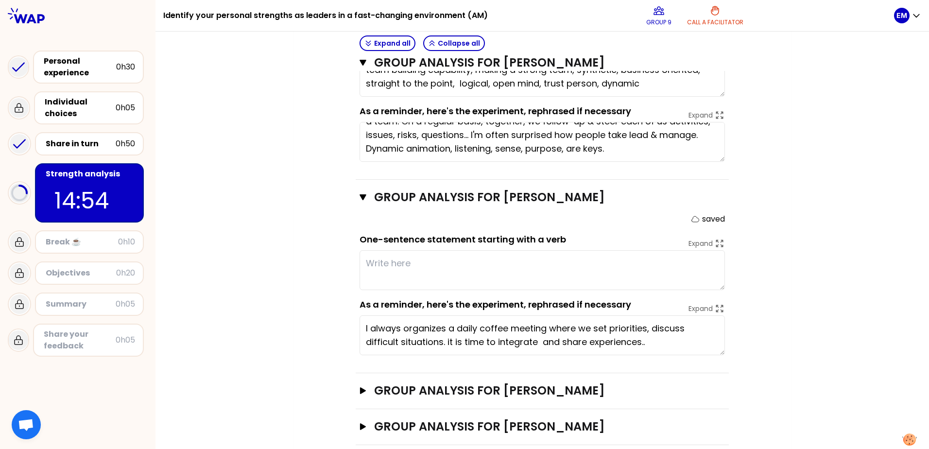
click at [404, 250] on textarea at bounding box center [541, 270] width 365 height 40
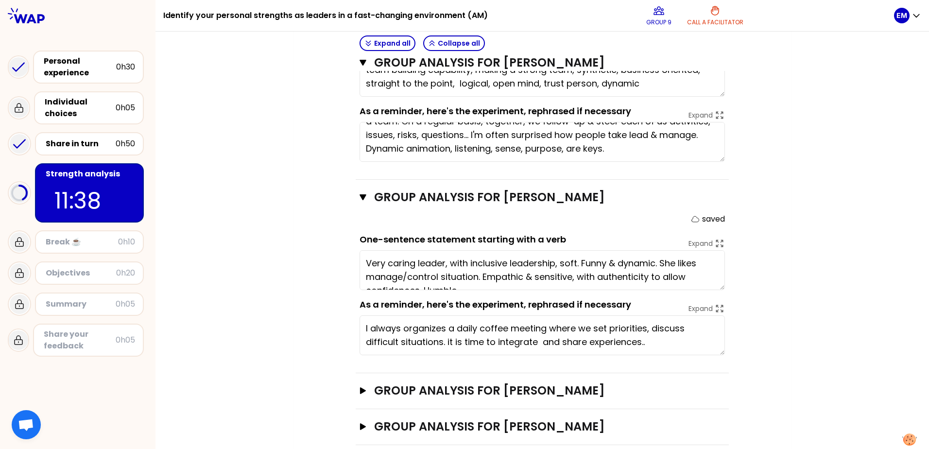
type textarea "Very caring leader, with inclusive leadership, soft. Funny & dynamic. She likes…"
click at [360, 387] on icon "button" at bounding box center [363, 390] width 6 height 7
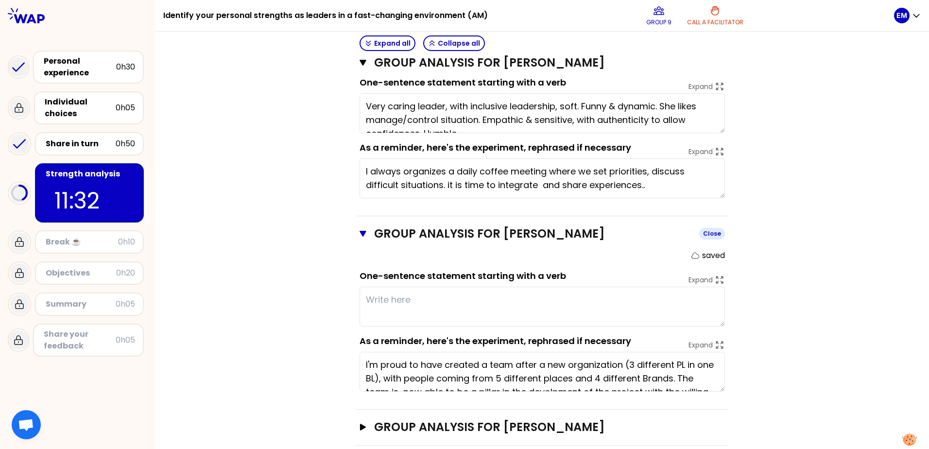
scroll to position [610, 0]
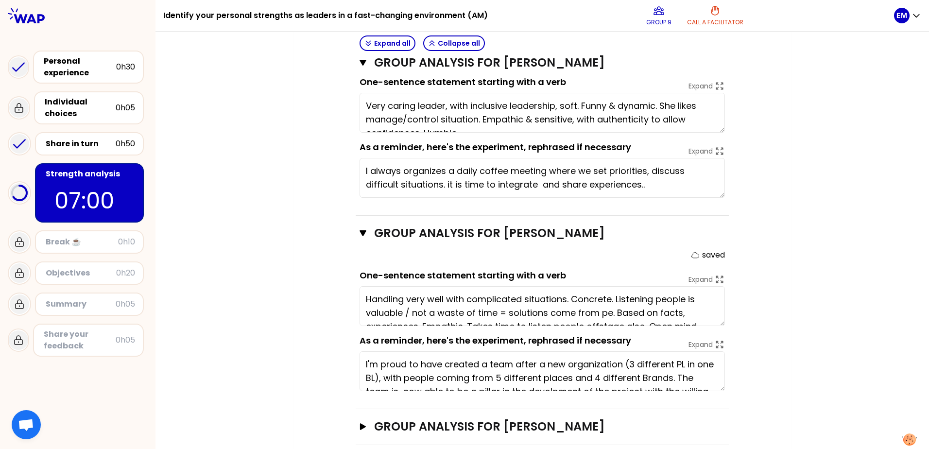
type textarea "Handling very well with complicated situations. Concrete. Listening people is v…"
click at [359, 419] on button "Group analysis for [PERSON_NAME] Open" at bounding box center [541, 427] width 365 height 16
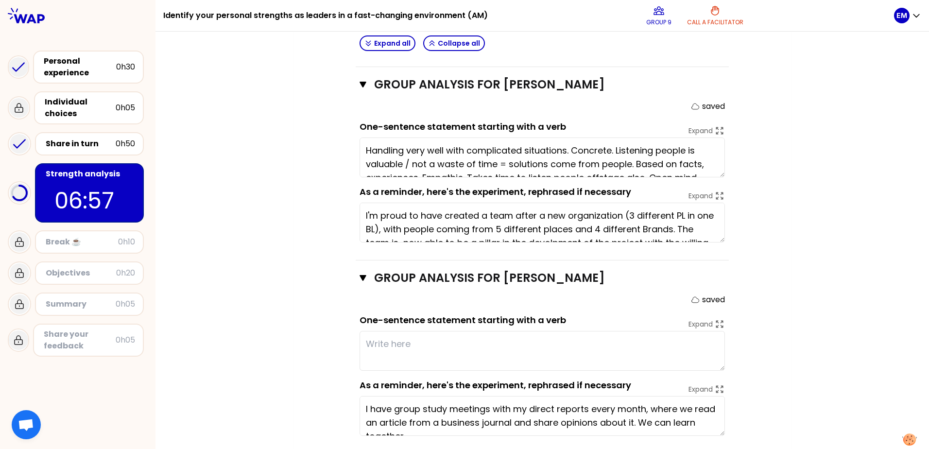
scroll to position [767, 0]
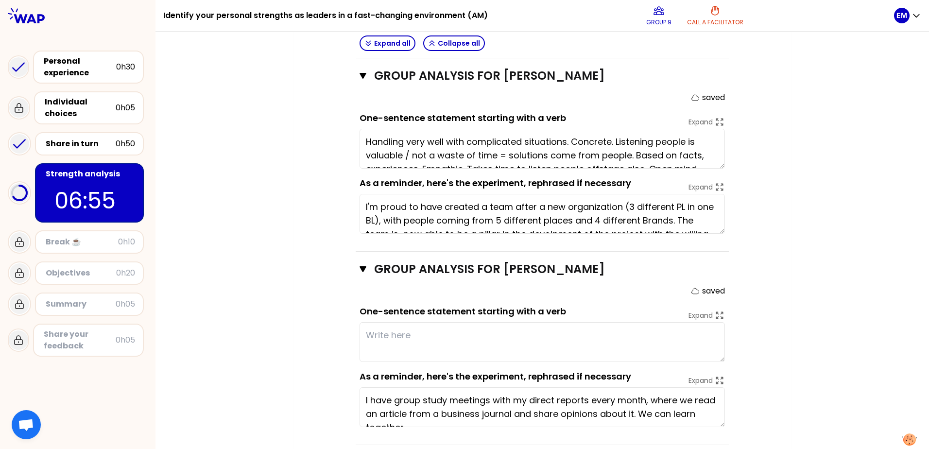
click at [390, 322] on textarea at bounding box center [541, 342] width 365 height 40
click at [373, 324] on textarea at bounding box center [541, 342] width 365 height 40
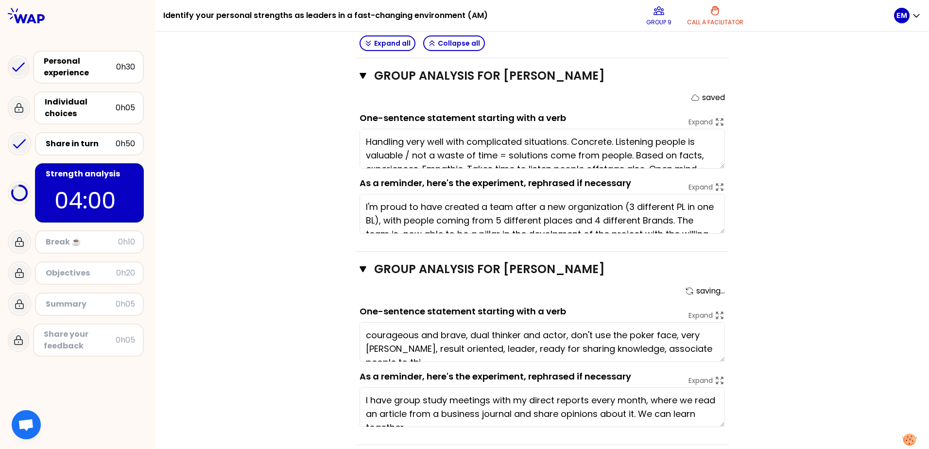
scroll to position [7, 0]
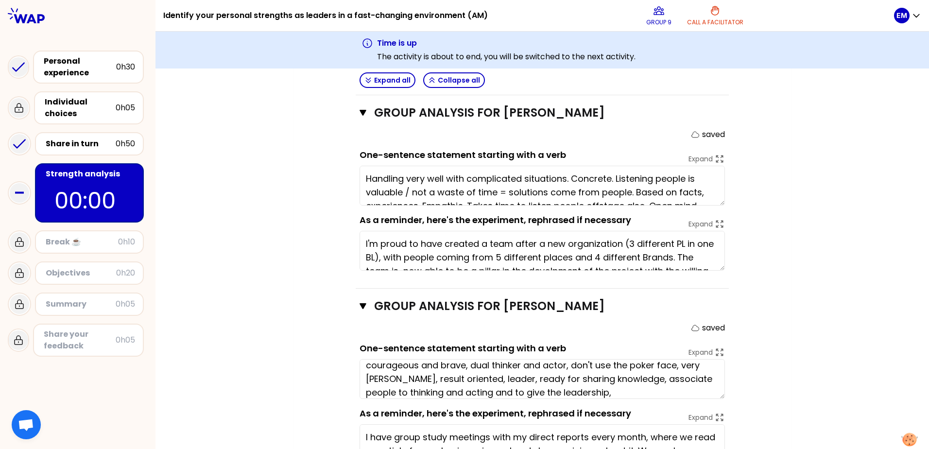
type textarea "courageous and brave, dual thinker and actor, don't use the poker face, very [P…"
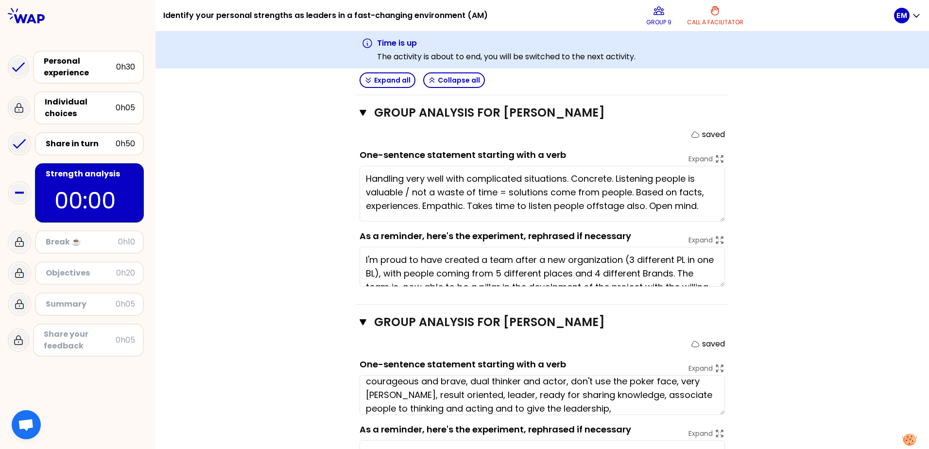
drag, startPoint x: 717, startPoint y: 188, endPoint x: 718, endPoint y: 204, distance: 16.1
click at [718, 204] on textarea "Handling very well with complicated situations. Concrete. Listening people is v…" at bounding box center [541, 194] width 365 height 56
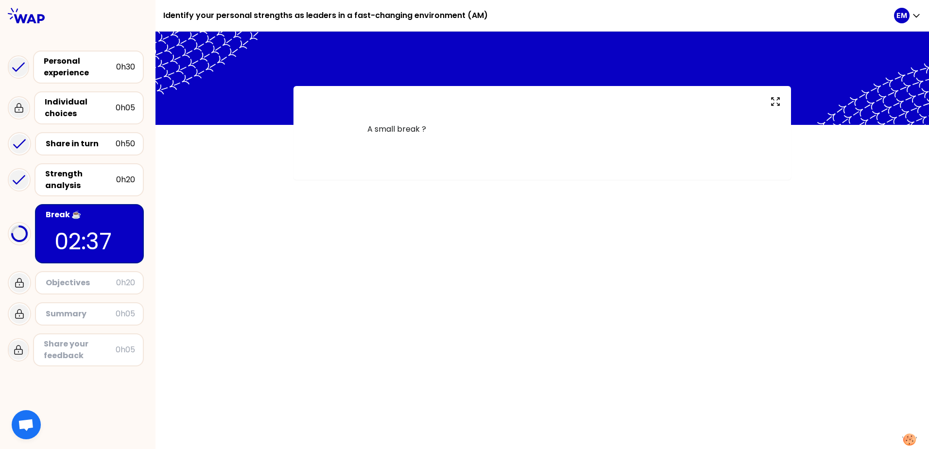
click at [403, 286] on div "A small break ?" at bounding box center [541, 240] width 773 height 417
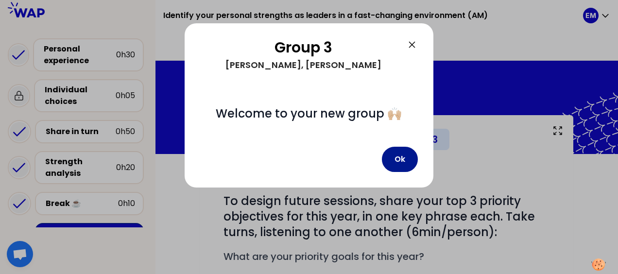
click at [396, 159] on button "Ok" at bounding box center [400, 159] width 36 height 25
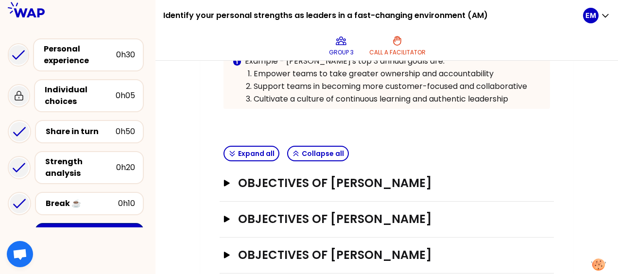
scroll to position [272, 0]
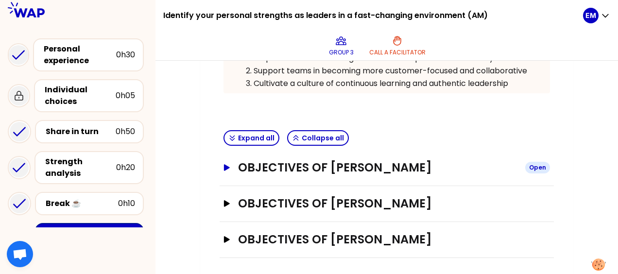
click at [228, 165] on icon "button" at bounding box center [227, 167] width 6 height 6
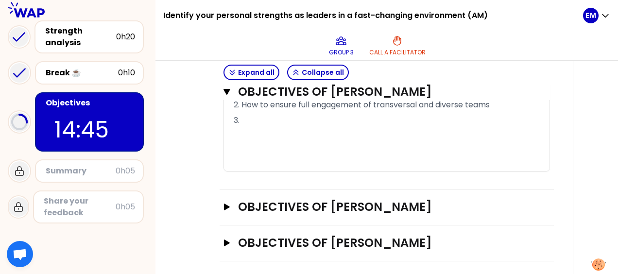
scroll to position [668, 0]
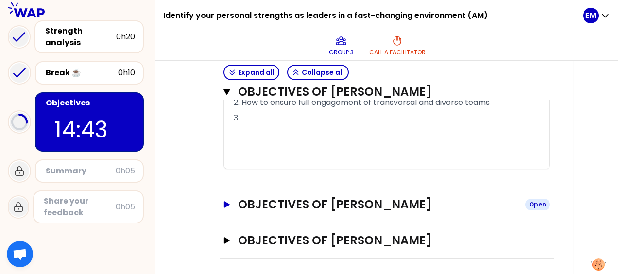
click at [227, 201] on icon "button" at bounding box center [227, 204] width 6 height 6
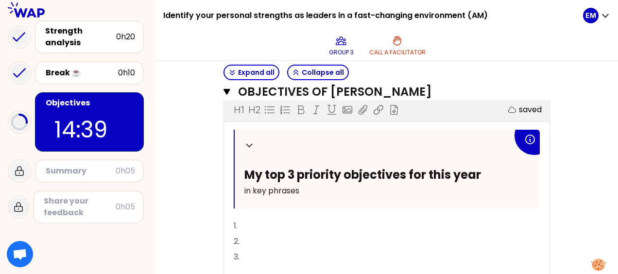
scroll to position [804, 0]
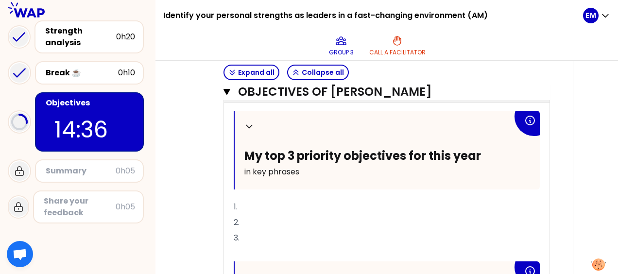
click at [281, 200] on p "1." at bounding box center [387, 207] width 306 height 16
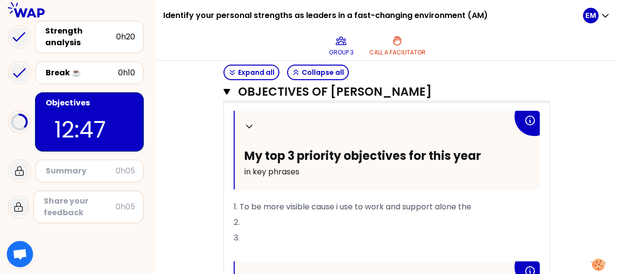
click at [389, 202] on span "1. To be more visible cause i use to work and support alone the" at bounding box center [353, 206] width 238 height 11
click at [494, 204] on span "1. To be more visible cause i use to work alone and support alone the" at bounding box center [364, 206] width 261 height 11
click at [299, 215] on p "2." at bounding box center [387, 223] width 306 height 16
click at [258, 233] on p "3." at bounding box center [387, 238] width 306 height 16
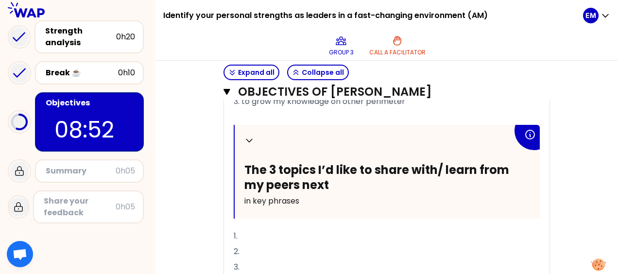
scroll to position [947, 0]
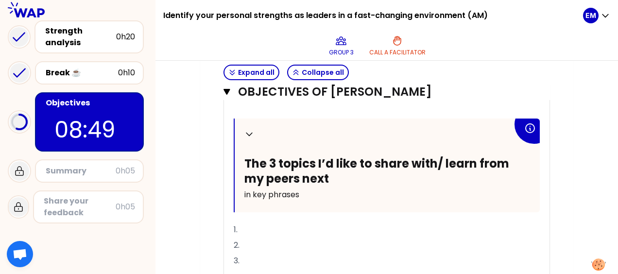
click at [333, 225] on p "1." at bounding box center [387, 230] width 306 height 16
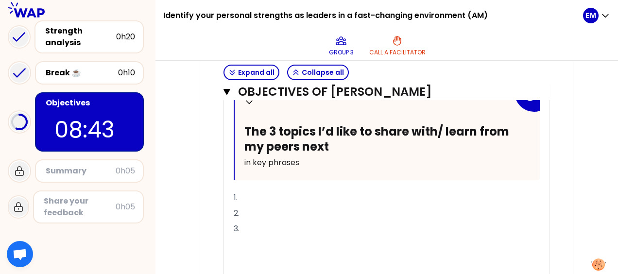
scroll to position [986, 0]
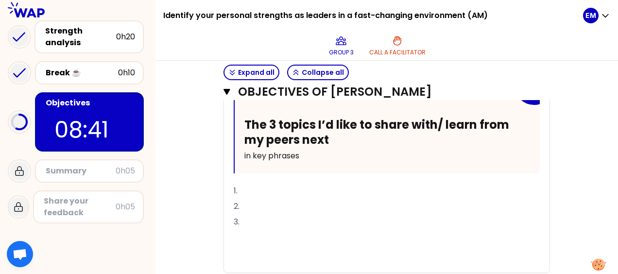
click at [258, 185] on p "1." at bounding box center [387, 191] width 306 height 16
click at [320, 188] on p "1. to do selfpromotion" at bounding box center [387, 191] width 306 height 16
click at [293, 199] on p "2." at bounding box center [387, 207] width 306 height 16
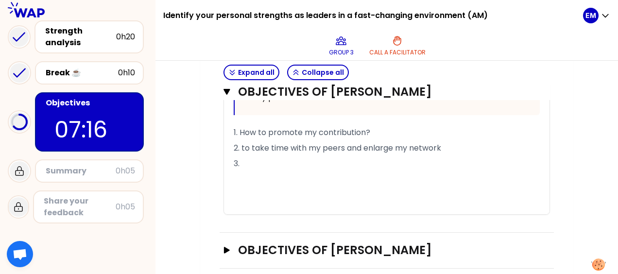
scroll to position [1053, 0]
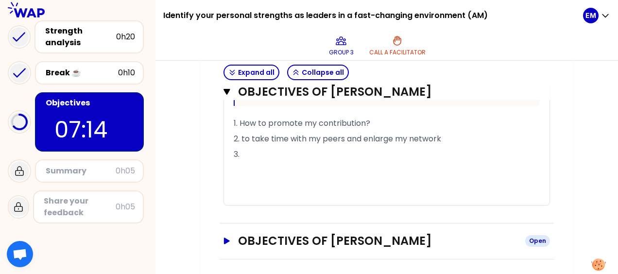
click at [229, 233] on button "Objectives of [PERSON_NAME] Open" at bounding box center [386, 241] width 326 height 16
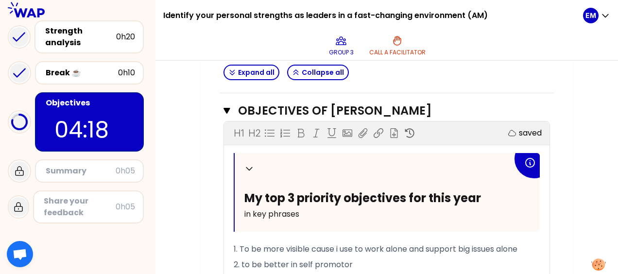
scroll to position [743, 0]
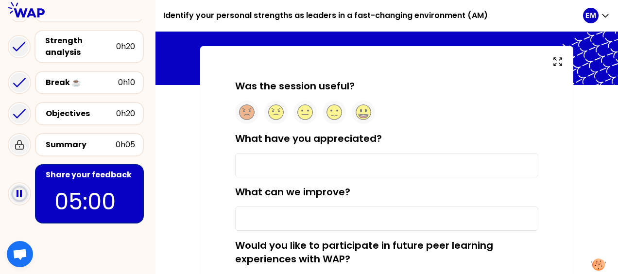
scroll to position [36, 0]
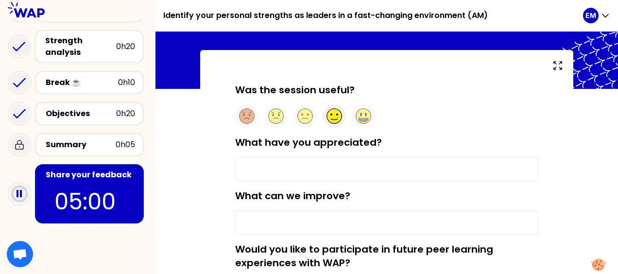
click at [326, 112] on div at bounding box center [333, 115] width 23 height 23
click at [274, 169] on input "What have you appreciated?" at bounding box center [386, 169] width 303 height 24
type input "The energy from the group"
click at [282, 216] on input "What can we improve?" at bounding box center [386, 222] width 303 height 24
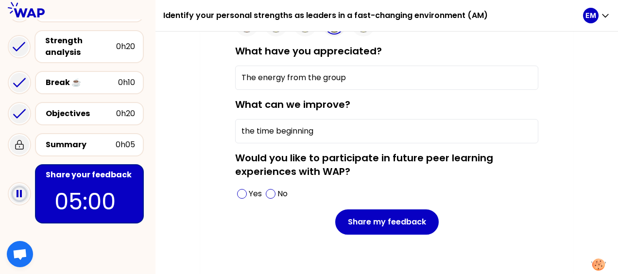
scroll to position [129, 0]
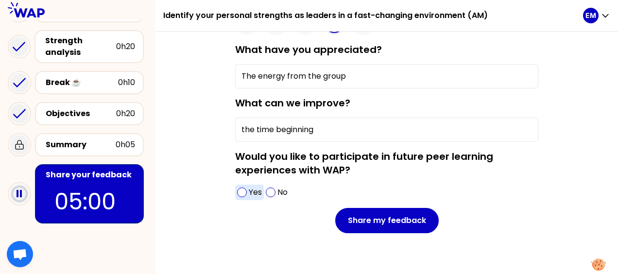
type input "the time beginning"
click at [246, 191] on span at bounding box center [242, 192] width 10 height 10
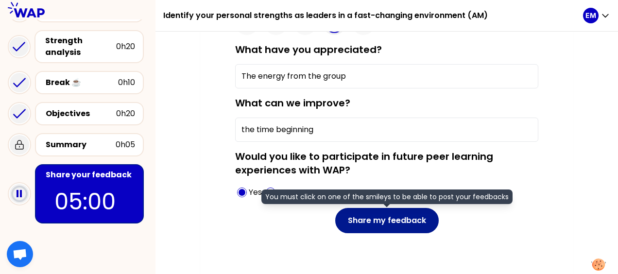
click at [375, 222] on button "Share my feedback" at bounding box center [386, 220] width 103 height 25
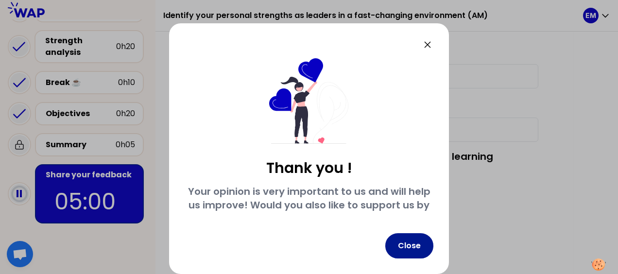
click at [413, 242] on button "Close" at bounding box center [409, 245] width 48 height 25
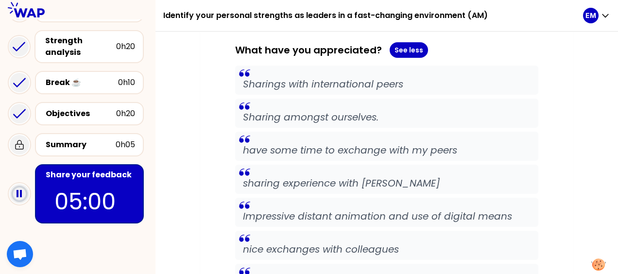
scroll to position [0, 0]
